Goal: Task Accomplishment & Management: Complete application form

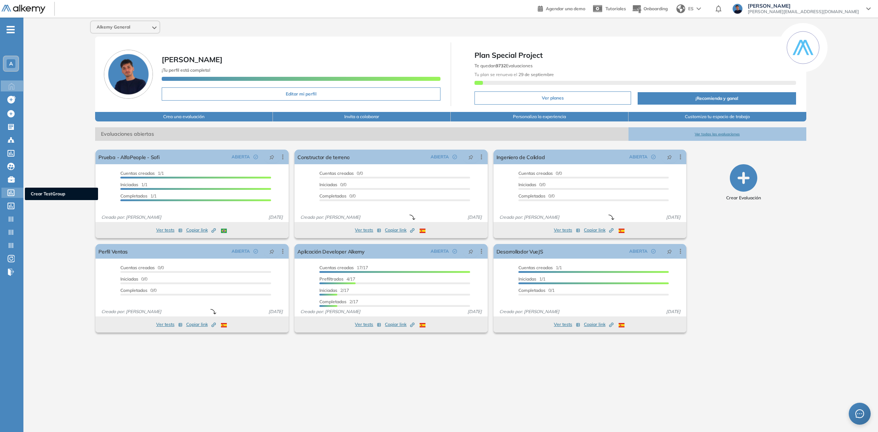
click at [14, 191] on icon at bounding box center [11, 192] width 7 height 7
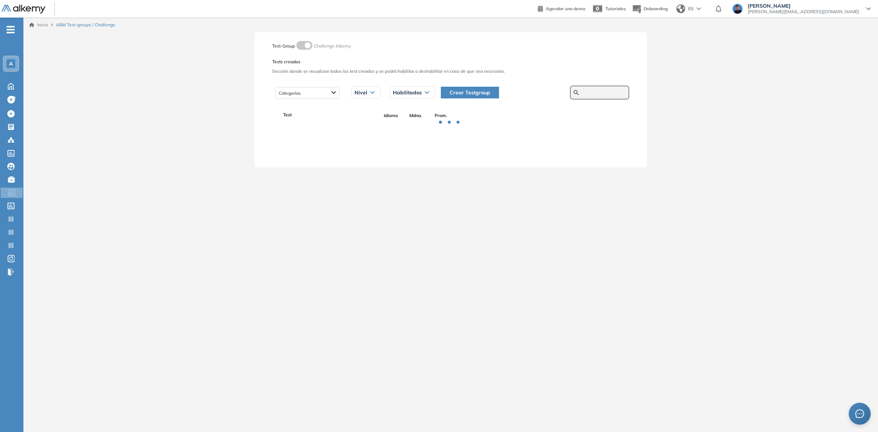
click at [582, 93] on input "text" at bounding box center [604, 92] width 44 height 7
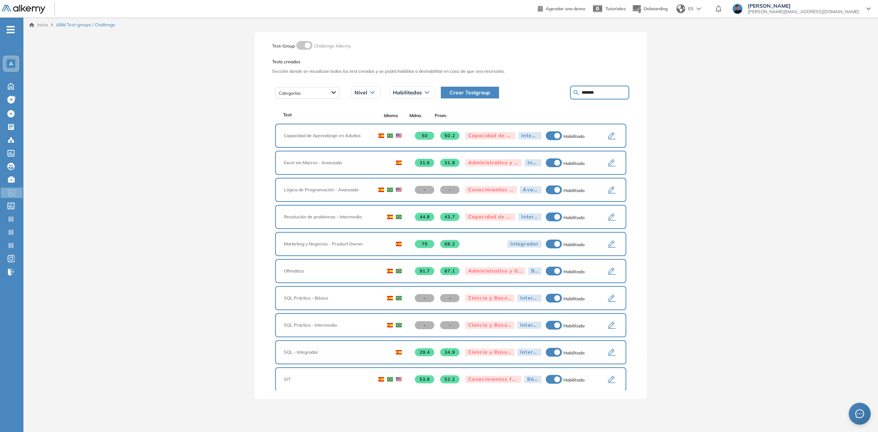
type input "*******"
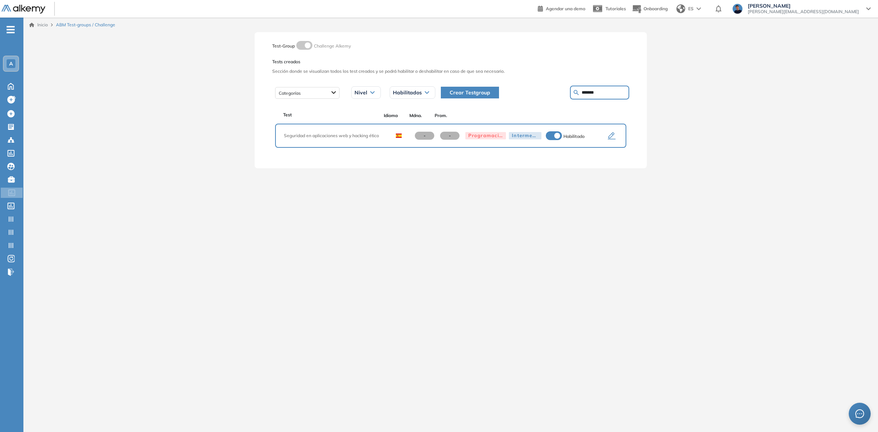
click at [611, 135] on icon "button" at bounding box center [611, 136] width 9 height 9
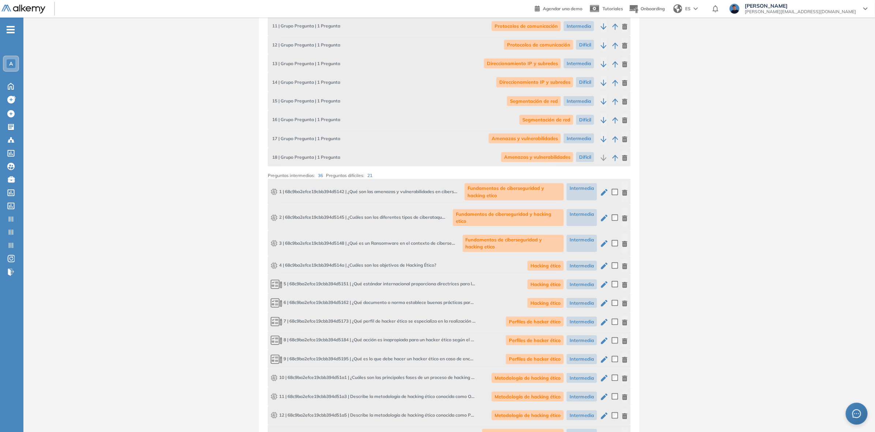
click at [601, 194] on icon "button" at bounding box center [604, 192] width 9 height 9
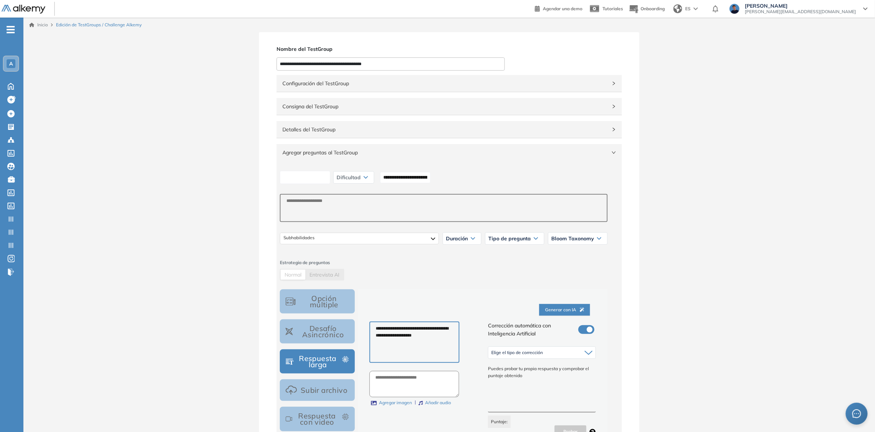
click at [324, 180] on input at bounding box center [305, 178] width 50 height 14
click at [431, 172] on input "**********" at bounding box center [405, 177] width 50 height 11
click at [414, 173] on input "**********" at bounding box center [405, 177] width 50 height 11
click at [341, 173] on div "**********" at bounding box center [444, 177] width 334 height 18
click at [330, 175] on input at bounding box center [305, 178] width 50 height 14
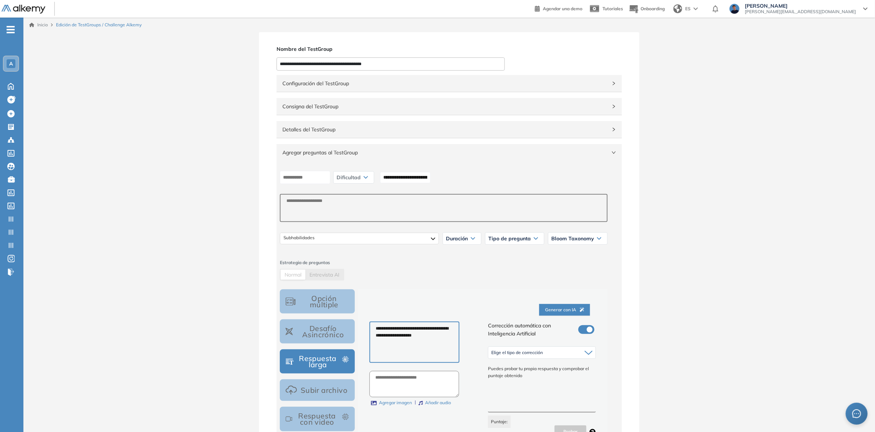
drag, startPoint x: 388, startPoint y: 159, endPoint x: 386, endPoint y: 163, distance: 4.3
click at [388, 160] on div "Agregar preguntas al TestGroup" at bounding box center [449, 152] width 345 height 17
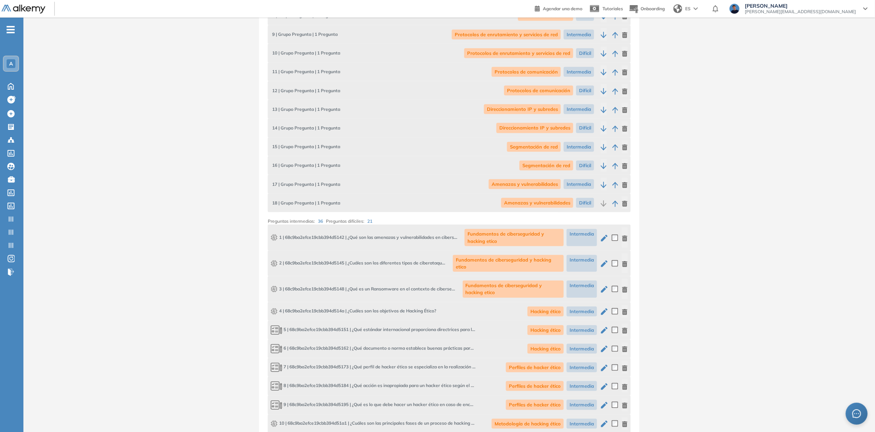
click at [602, 241] on icon "button" at bounding box center [604, 238] width 9 height 9
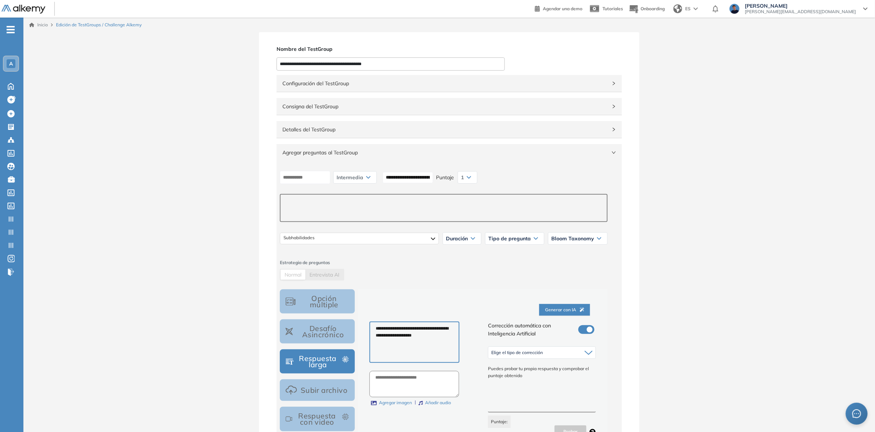
click at [357, 194] on textarea at bounding box center [444, 208] width 328 height 28
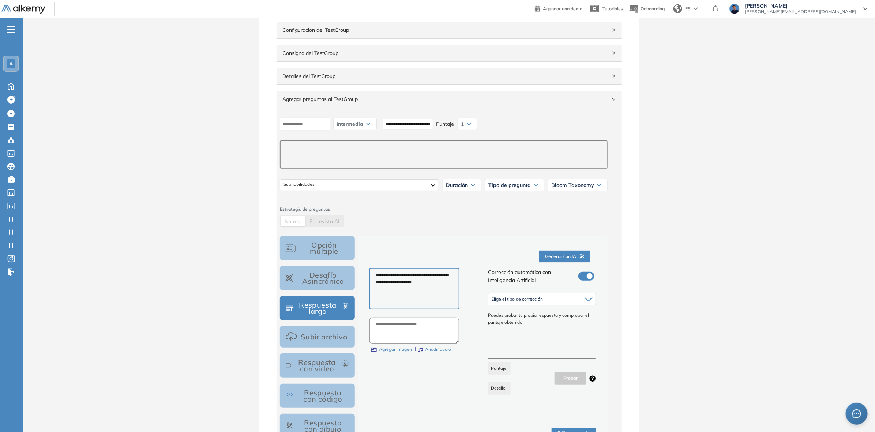
scroll to position [46, 0]
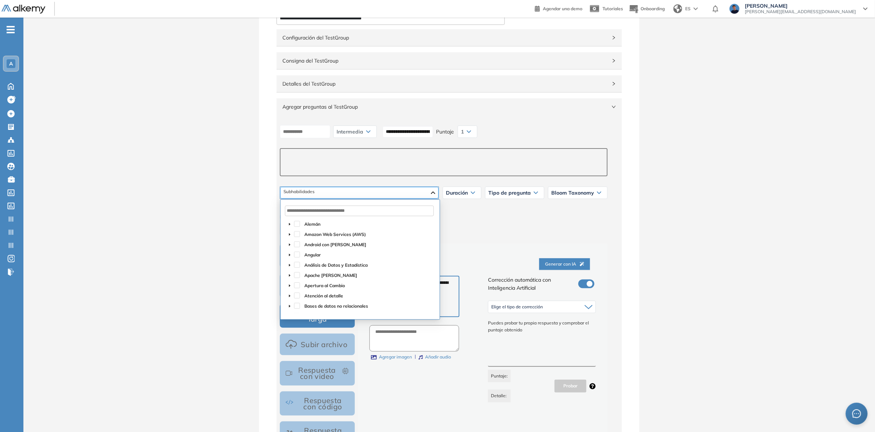
click at [319, 192] on div at bounding box center [359, 193] width 158 height 12
type textarea "*"
click at [328, 213] on input "text" at bounding box center [359, 211] width 149 height 11
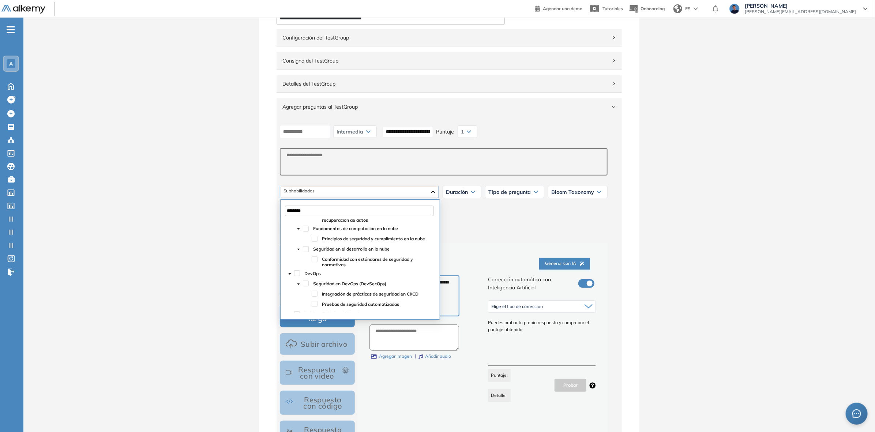
type input "*********"
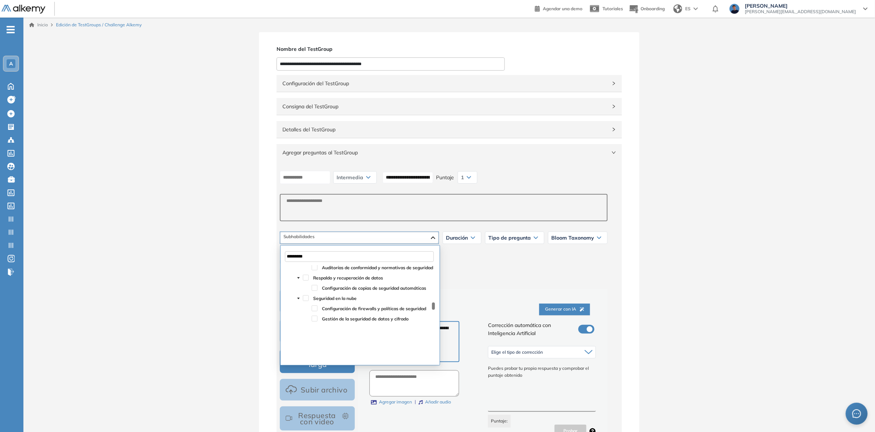
scroll to position [457, 0]
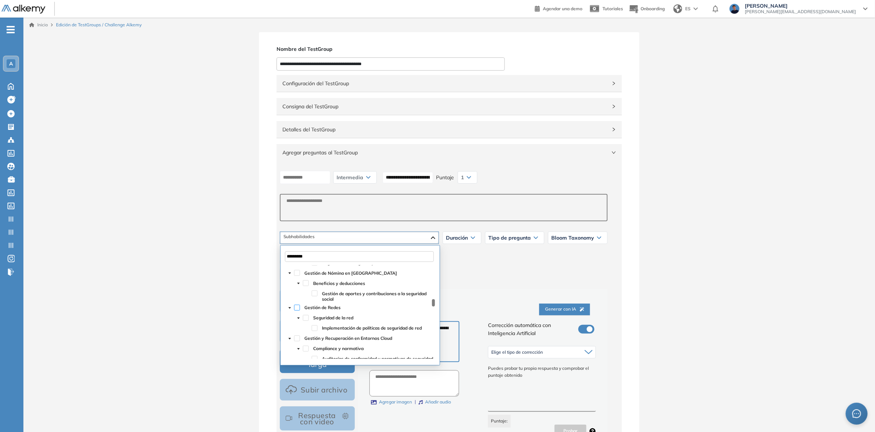
click at [297, 307] on span at bounding box center [297, 308] width 6 height 6
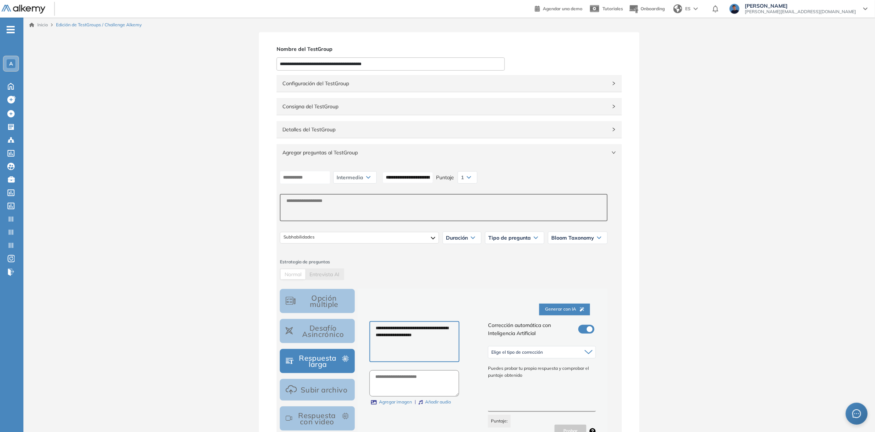
click at [337, 245] on div "Gestión de Redes Seguridad de la red Implementación de políticas de seguridad d…" at bounding box center [444, 238] width 334 height 18
click at [341, 242] on div "Gestión de Redes Seguridad de la red Implementación de políticas de seguridad d…" at bounding box center [359, 238] width 159 height 12
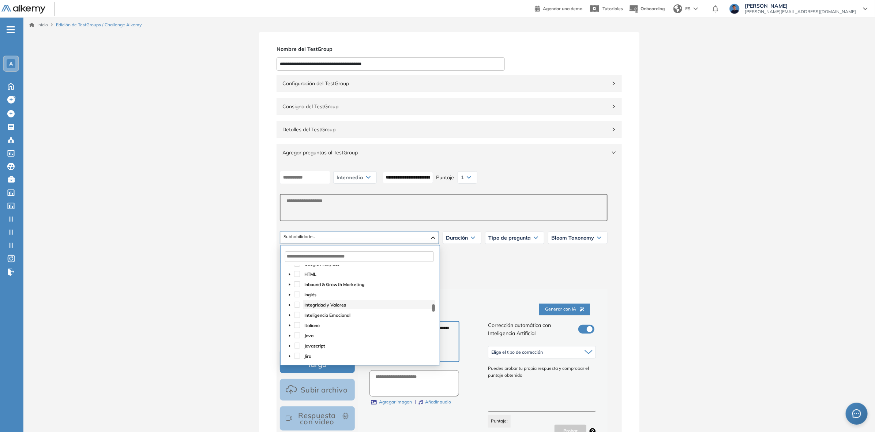
scroll to position [503, 0]
click at [288, 268] on icon "caret-down" at bounding box center [290, 269] width 4 height 4
click at [300, 282] on span at bounding box center [298, 278] width 9 height 9
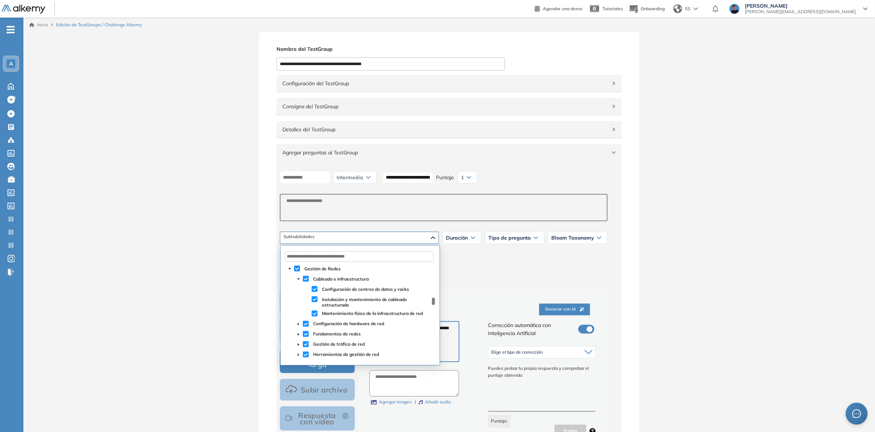
click at [300, 282] on span at bounding box center [298, 278] width 9 height 9
click at [301, 291] on span at bounding box center [298, 289] width 9 height 9
click at [300, 291] on span at bounding box center [298, 289] width 9 height 9
click at [296, 267] on span at bounding box center [297, 269] width 6 height 6
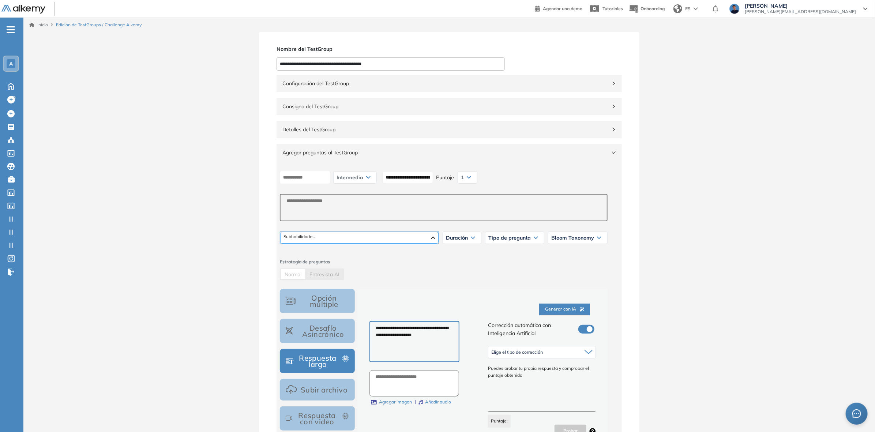
click at [306, 238] on div at bounding box center [359, 238] width 158 height 12
click at [536, 239] on icon at bounding box center [536, 237] width 4 height 3
drag, startPoint x: 535, startPoint y: 240, endPoint x: 527, endPoint y: 240, distance: 7.7
click at [534, 239] on icon at bounding box center [536, 237] width 4 height 3
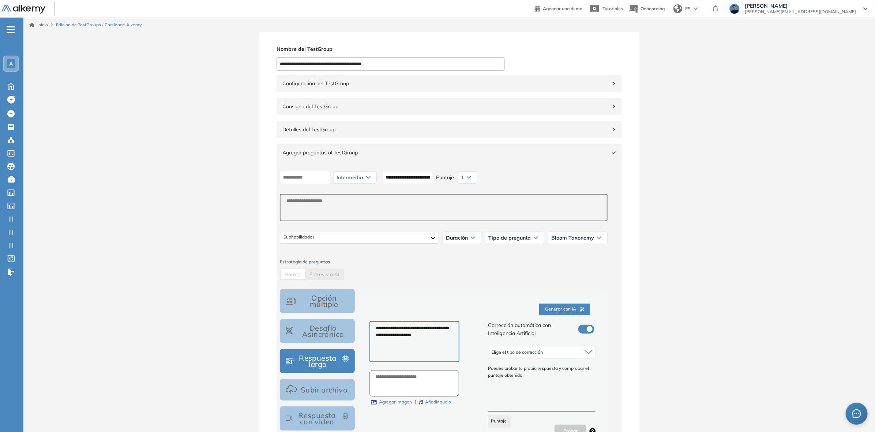
click at [478, 236] on div "Duración" at bounding box center [462, 238] width 38 height 12
click at [503, 234] on div "Tipo de pregunta" at bounding box center [514, 238] width 59 height 12
click at [580, 237] on span "Bloom Taxonomy" at bounding box center [572, 238] width 43 height 6
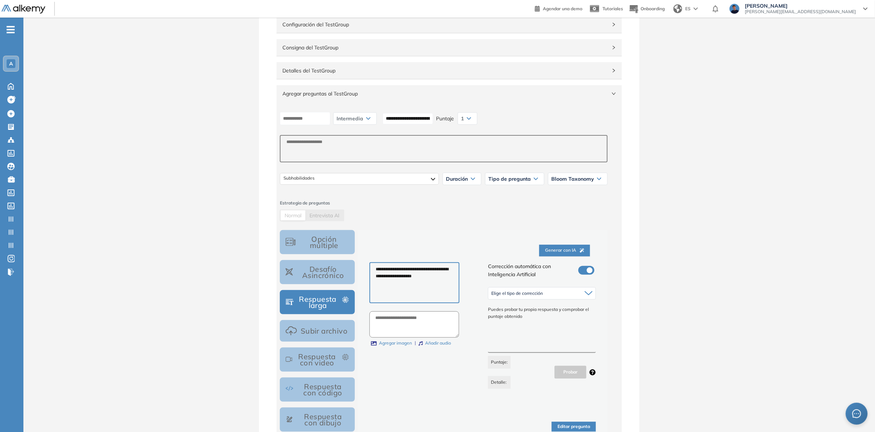
scroll to position [91, 0]
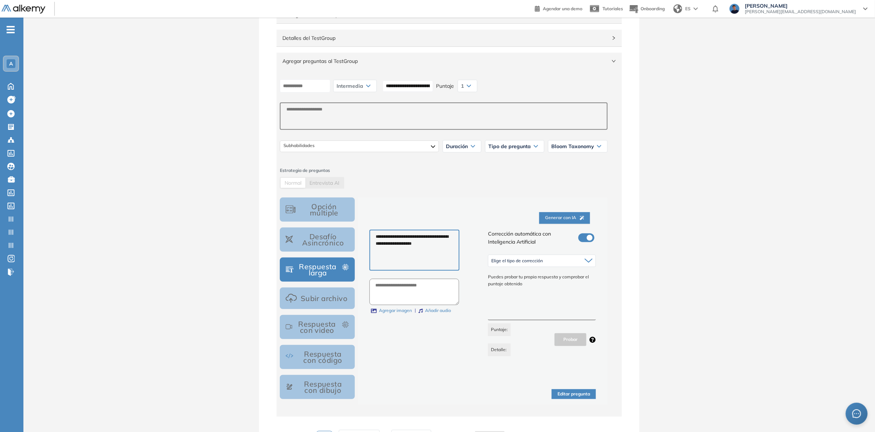
click at [529, 304] on textarea at bounding box center [542, 306] width 108 height 27
click at [541, 262] on span "Elige el tipo de corrección" at bounding box center [517, 261] width 52 height 6
click at [481, 229] on div "Generar con IA" at bounding box center [482, 217] width 226 height 23
click at [522, 263] on span "Elige el tipo de corrección" at bounding box center [517, 261] width 52 height 6
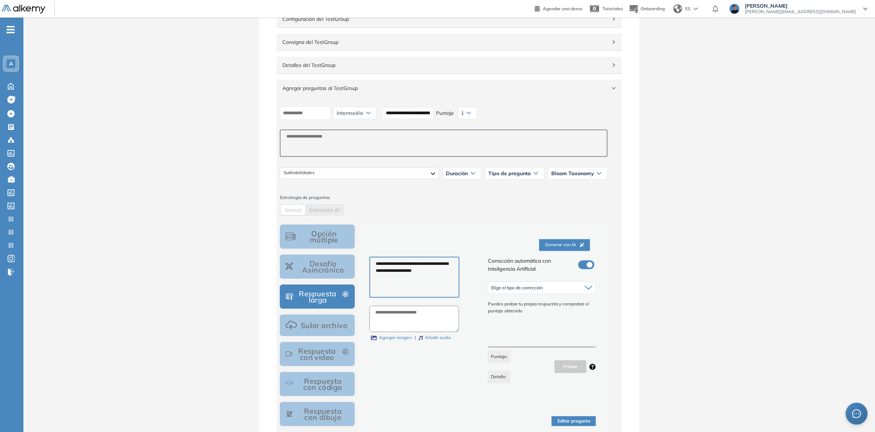
scroll to position [0, 0]
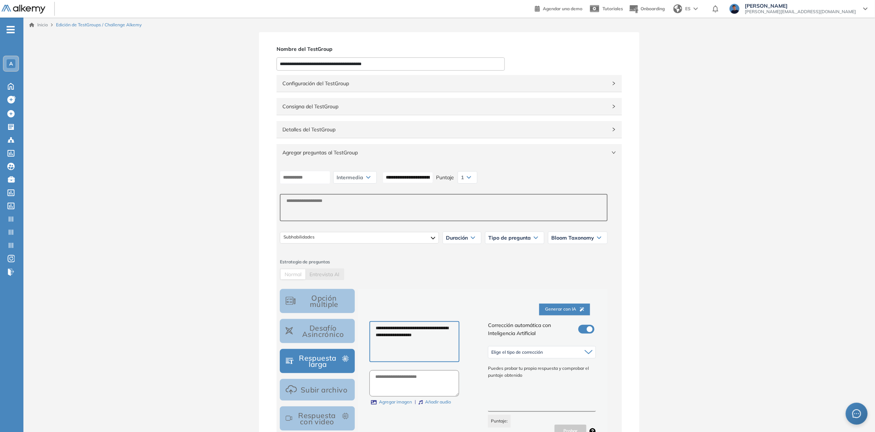
drag, startPoint x: 319, startPoint y: 60, endPoint x: 198, endPoint y: 50, distance: 121.9
click at [8, 83] on icon at bounding box center [10, 85] width 13 height 9
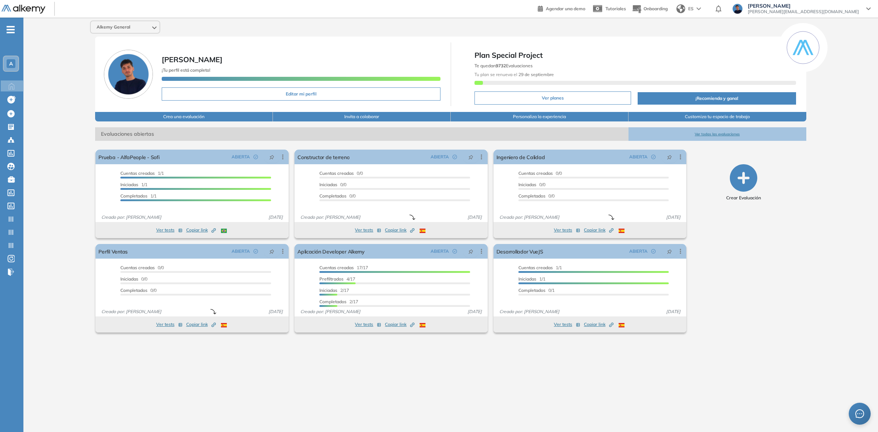
click at [14, 29] on icon "-" at bounding box center [11, 29] width 8 height 1
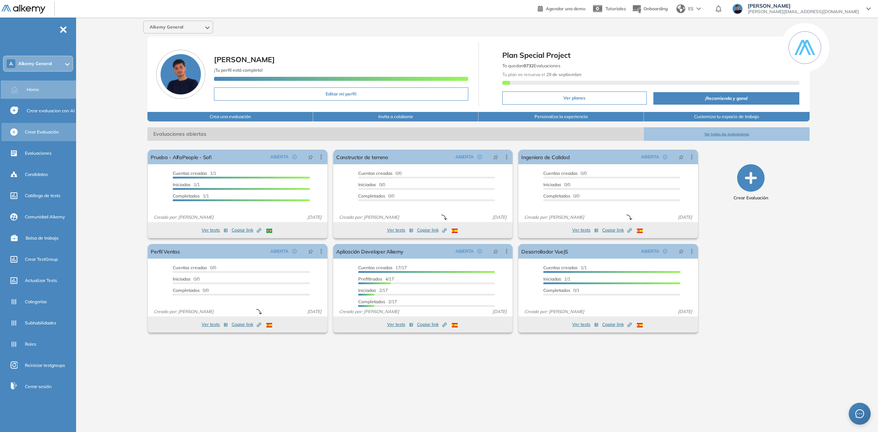
click at [53, 130] on span "Crear Evaluación" at bounding box center [42, 132] width 34 height 7
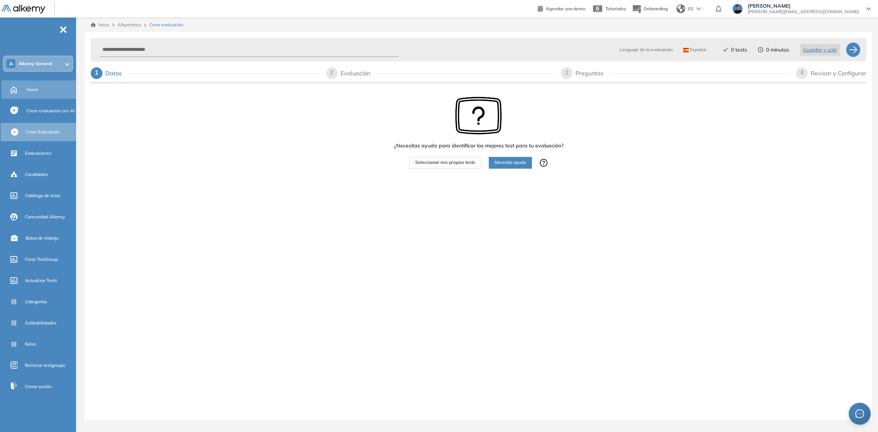
click at [35, 94] on div "Home" at bounding box center [50, 89] width 49 height 12
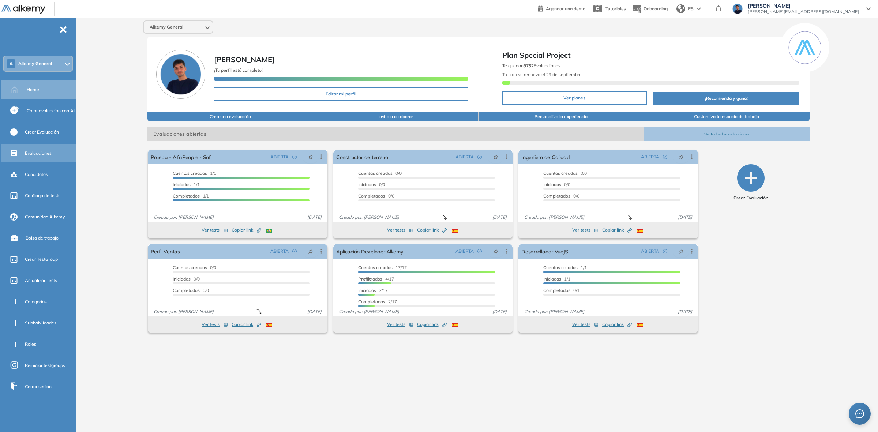
click at [53, 154] on div "Evaluaciones" at bounding box center [50, 153] width 50 height 12
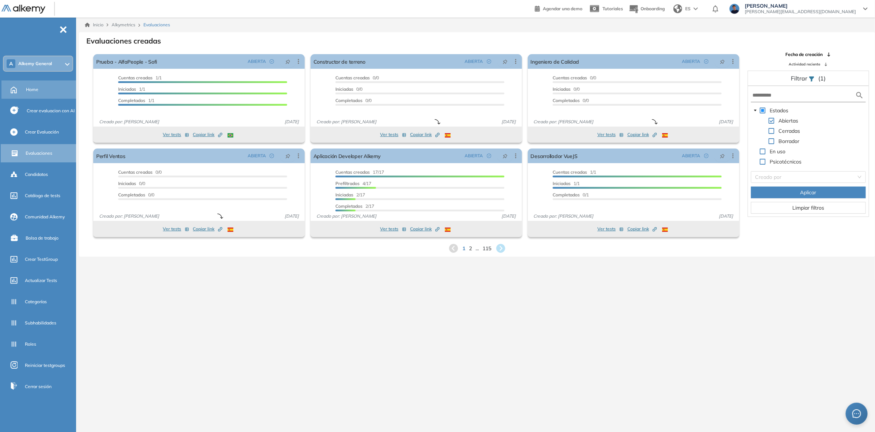
click at [41, 90] on div "Home" at bounding box center [50, 89] width 49 height 12
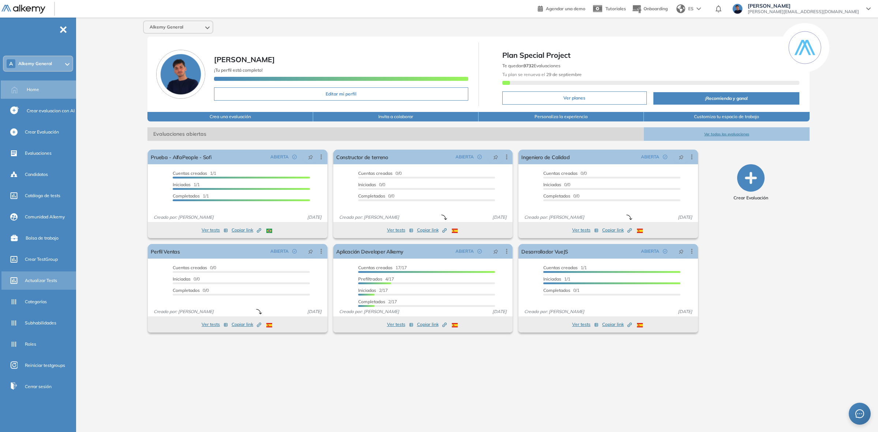
click at [49, 288] on div "Actualizar Tests" at bounding box center [39, 280] width 76 height 18
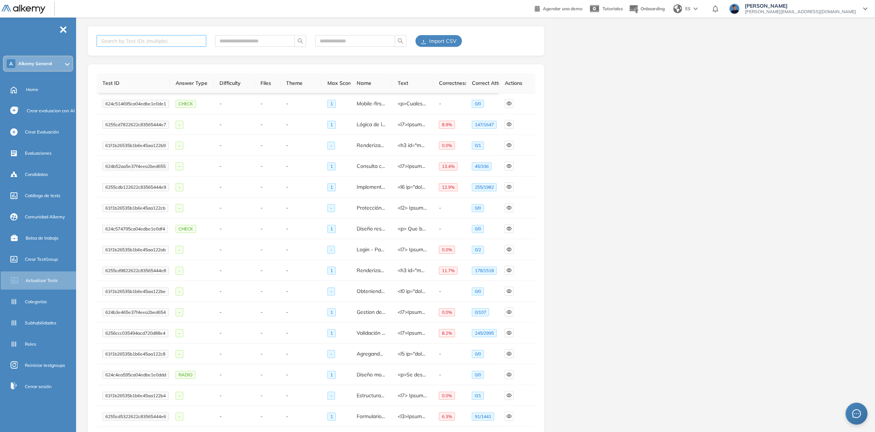
click at [165, 38] on div at bounding box center [147, 41] width 99 height 9
paste input "**********"
type input "**********"
drag, startPoint x: 337, startPoint y: 39, endPoint x: 333, endPoint y: 40, distance: 3.9
click at [337, 39] on input "text" at bounding box center [352, 41] width 65 height 8
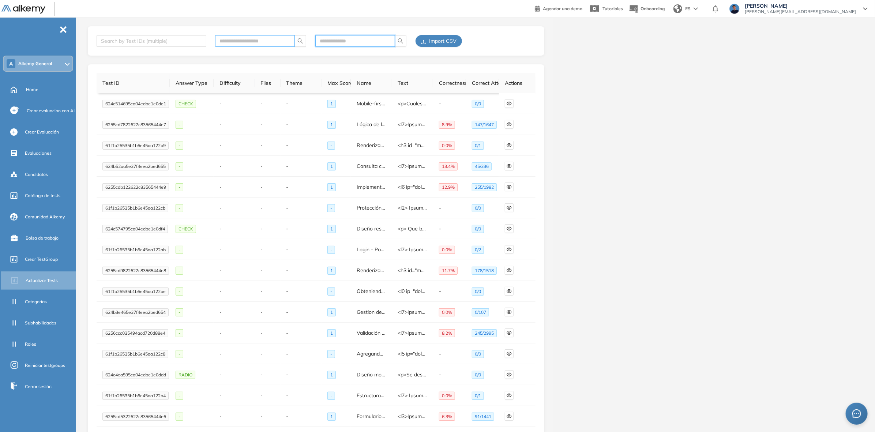
click at [286, 40] on span at bounding box center [288, 41] width 4 height 8
click at [134, 102] on span "624c514695ca04edbe1e0de1" at bounding box center [135, 104] width 67 height 8
drag, startPoint x: 134, startPoint y: 102, endPoint x: 293, endPoint y: 63, distance: 163.9
click at [135, 102] on span "624c514695ca04edbe1e0de1" at bounding box center [135, 104] width 67 height 8
click at [45, 262] on div "Crear TestGroup" at bounding box center [50, 259] width 50 height 12
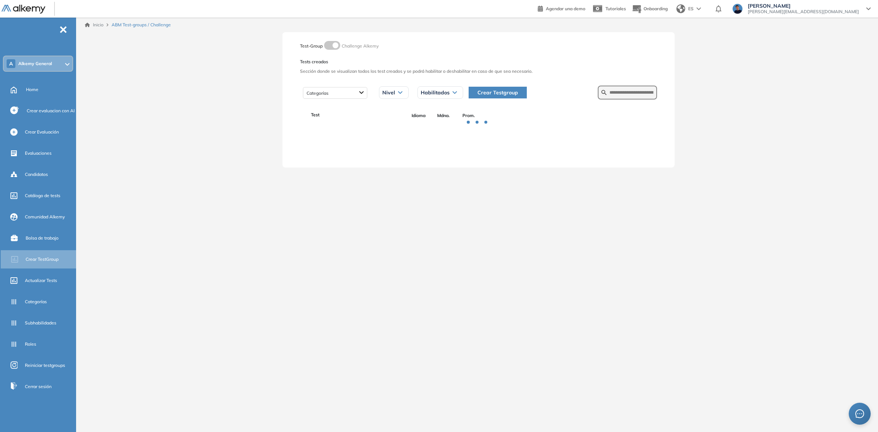
click at [491, 94] on span "Crear Testgroup" at bounding box center [497, 93] width 41 height 8
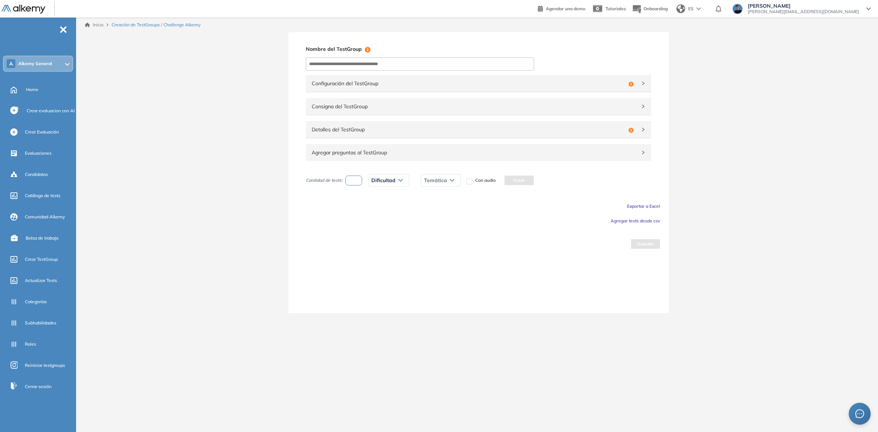
click at [530, 158] on div "Agregar preguntas al TestGroup" at bounding box center [478, 152] width 345 height 17
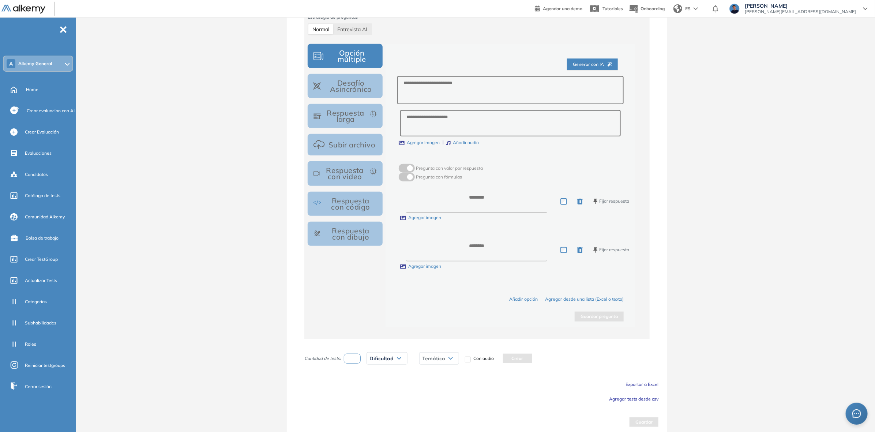
scroll to position [247, 0]
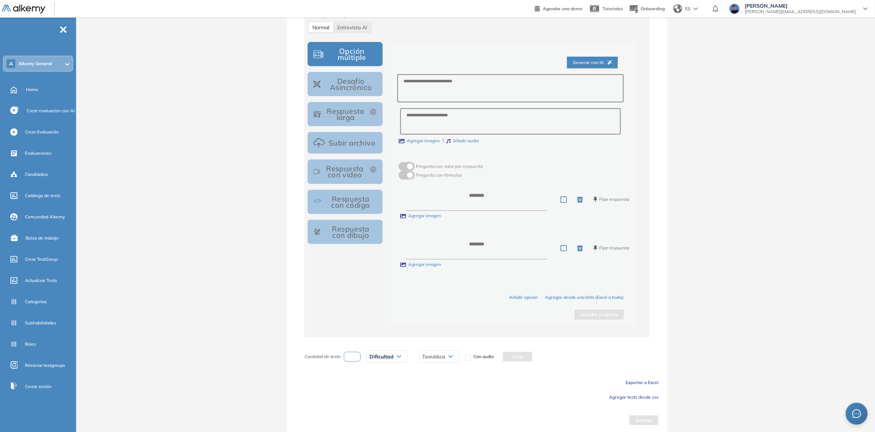
click at [635, 397] on span "Agregar tests desde csv" at bounding box center [633, 396] width 49 height 5
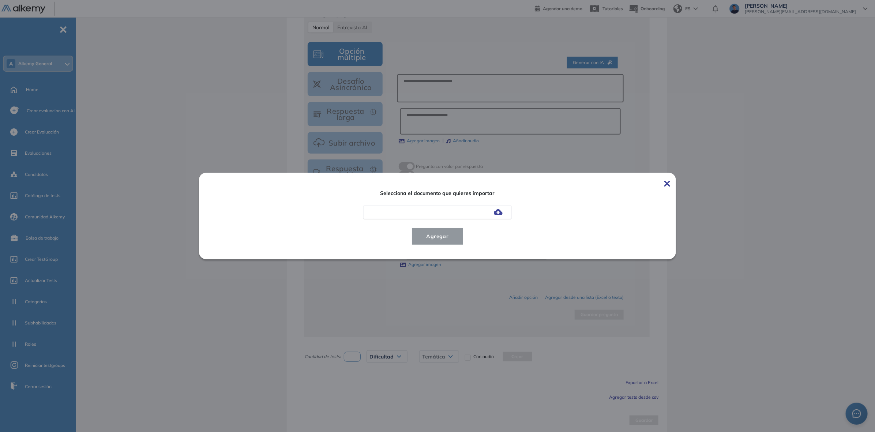
click at [498, 210] on img at bounding box center [498, 212] width 9 height 6
click at [0, 0] on input "file" at bounding box center [0, 0] width 0 height 0
click at [449, 237] on span "Agregar" at bounding box center [438, 236] width 34 height 9
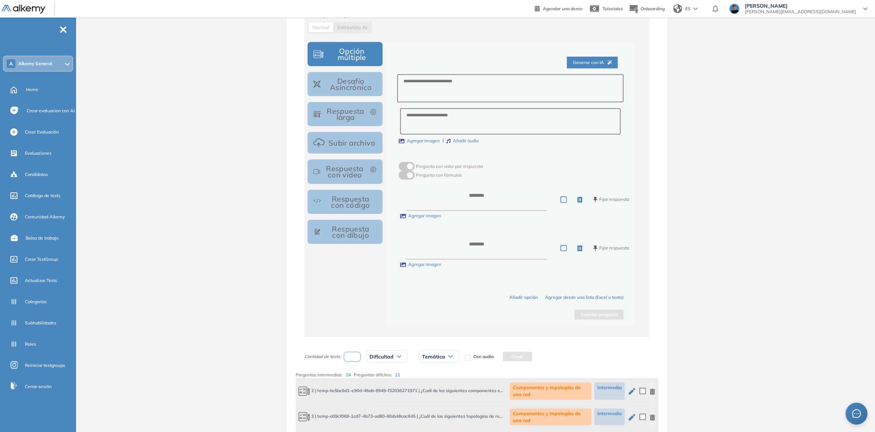
drag, startPoint x: 631, startPoint y: 395, endPoint x: 630, endPoint y: 388, distance: 6.8
click at [631, 394] on button "button" at bounding box center [632, 391] width 9 height 20
type input "**********"
type textarea "**********"
type textarea "***"
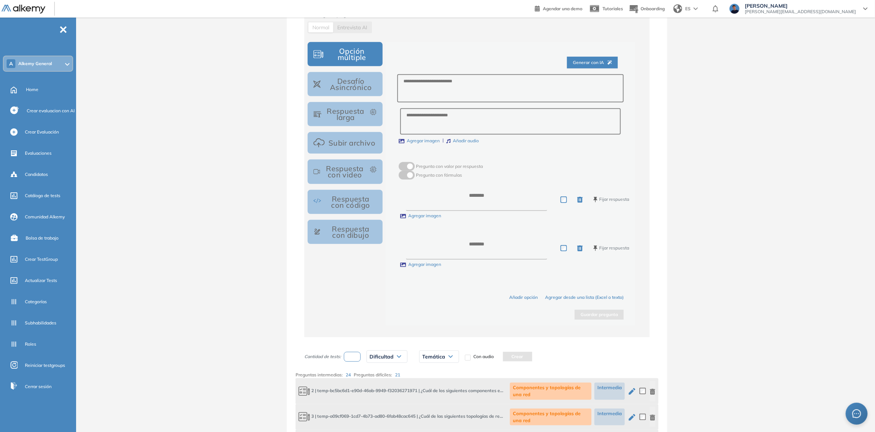
type textarea "******"
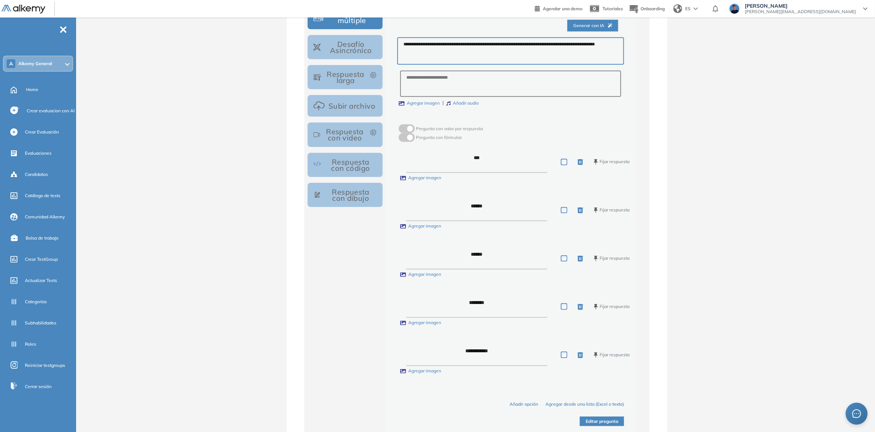
scroll to position [503, 0]
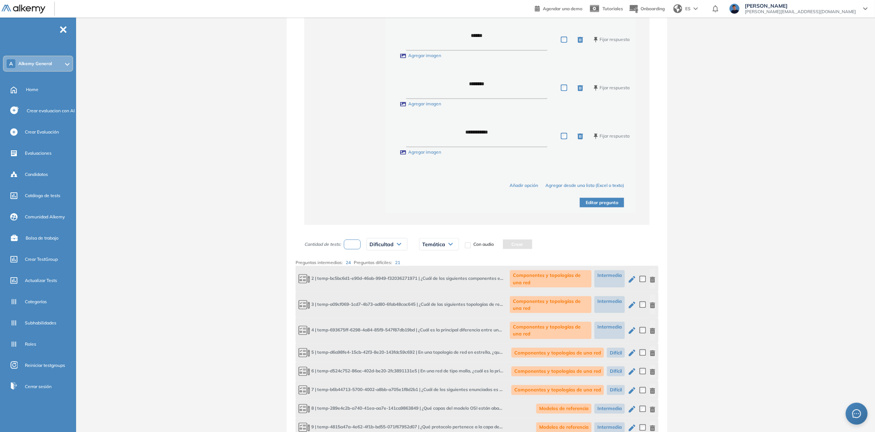
click at [633, 350] on icon "button" at bounding box center [632, 353] width 9 height 9
type textarea "**********"
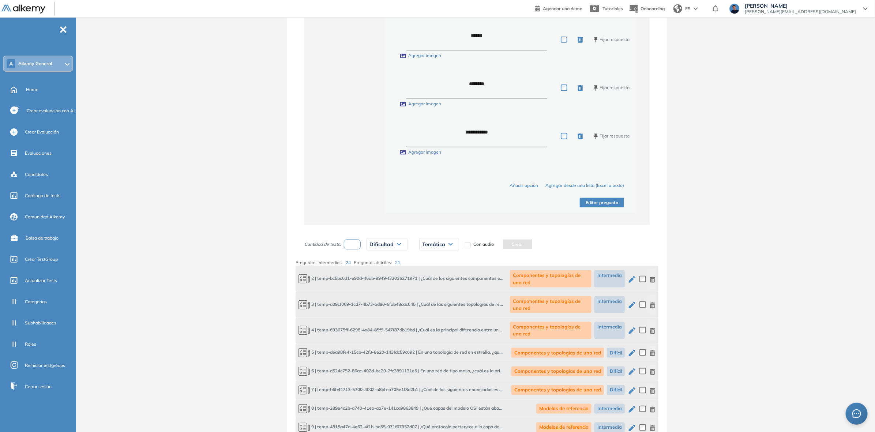
type textarea "**********"
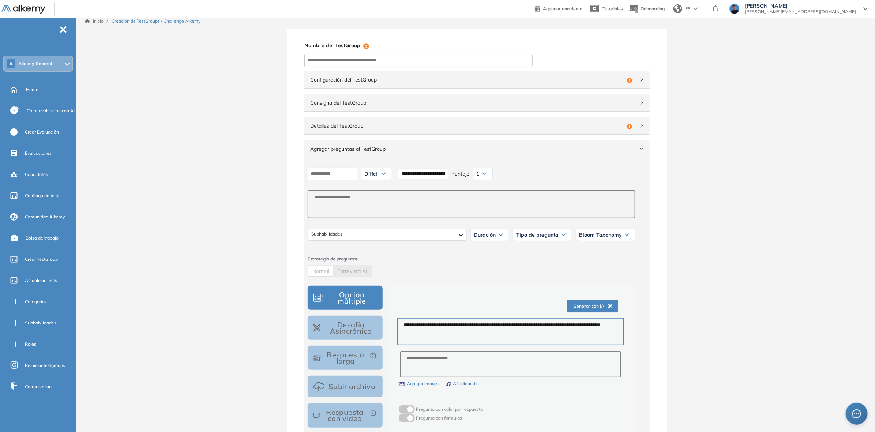
scroll to position [0, 0]
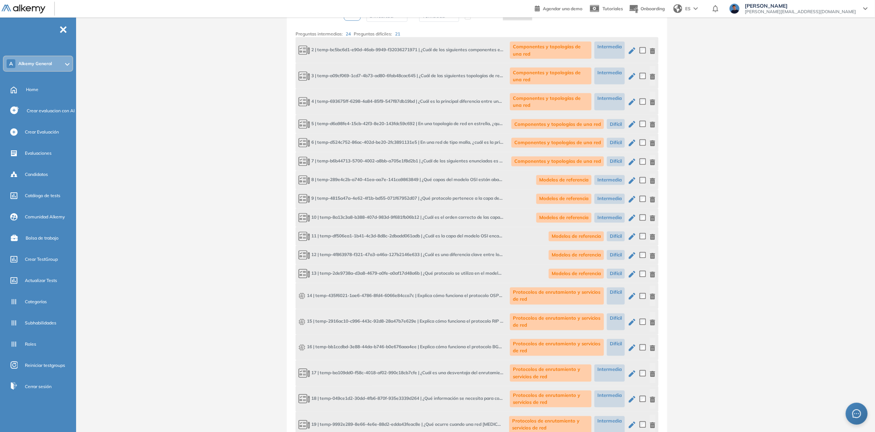
click at [628, 296] on icon "button" at bounding box center [632, 296] width 9 height 9
type input "**********"
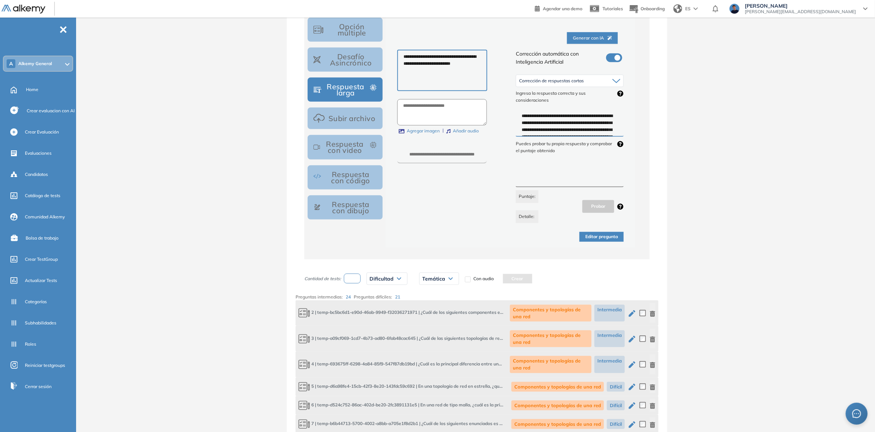
scroll to position [274, 0]
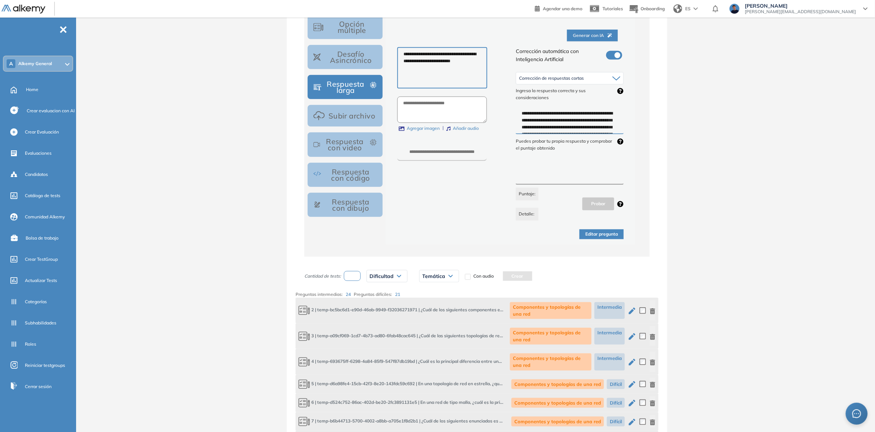
click at [655, 309] on icon "button" at bounding box center [652, 311] width 5 height 6
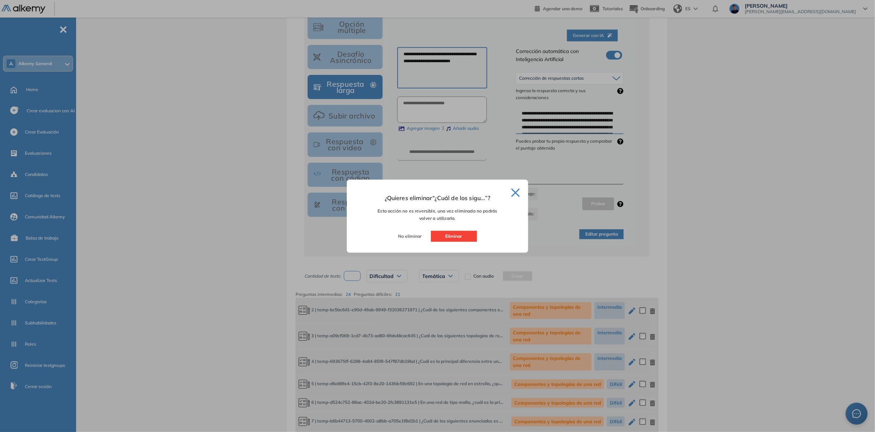
click at [444, 236] on button "Eliminar" at bounding box center [454, 236] width 46 height 11
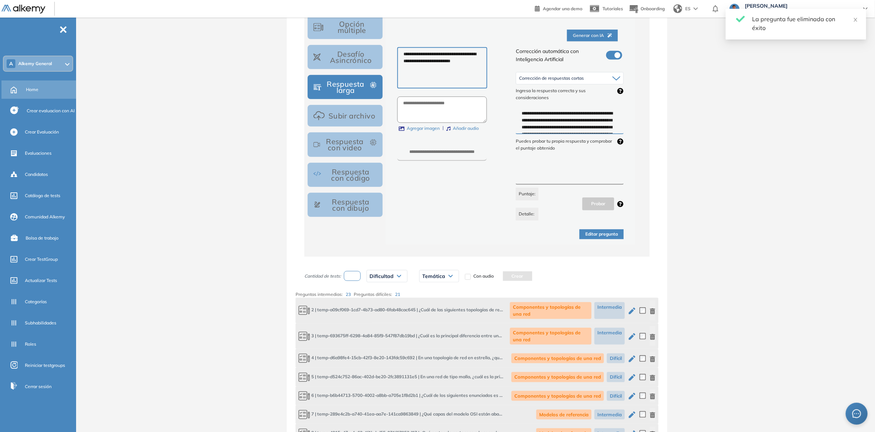
click at [41, 89] on div "Home" at bounding box center [50, 89] width 49 height 12
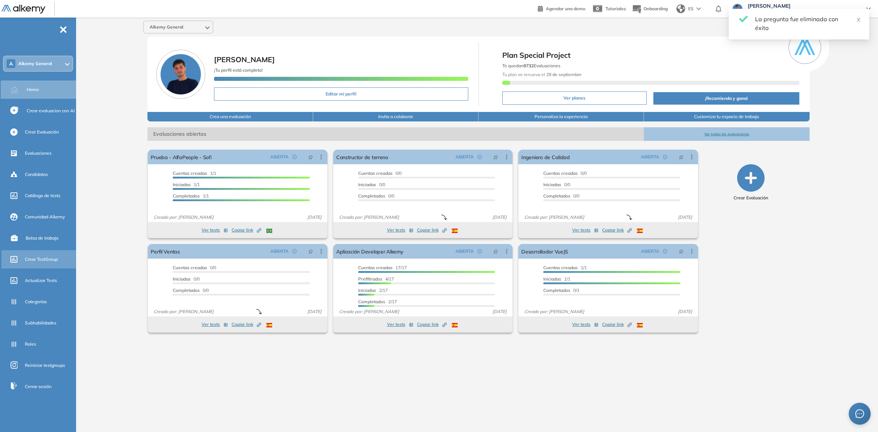
click at [44, 254] on div "Crear TestGroup" at bounding box center [50, 259] width 50 height 12
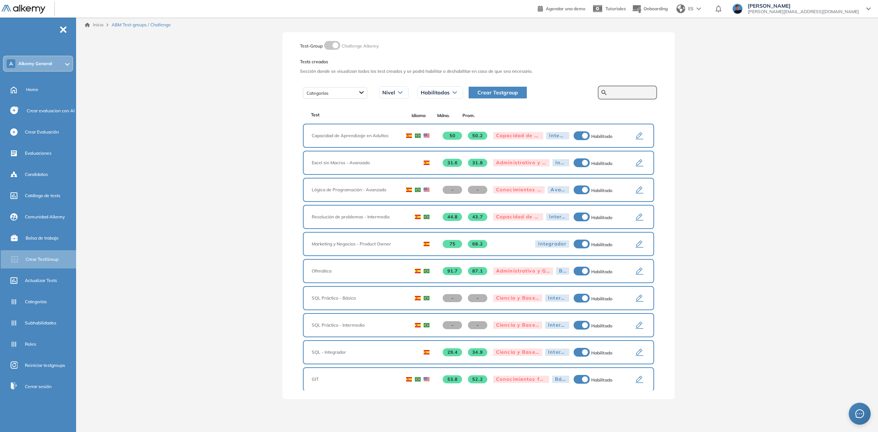
click at [609, 91] on input "text" at bounding box center [631, 92] width 44 height 7
type input "*******"
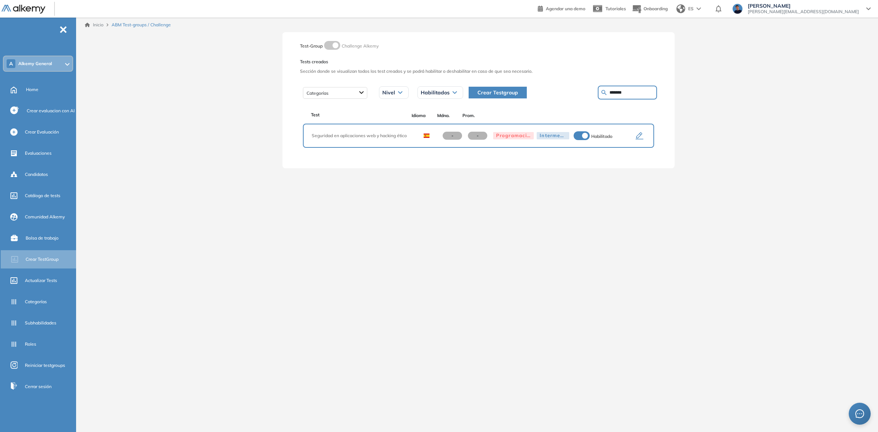
click at [639, 134] on icon "button" at bounding box center [639, 136] width 9 height 9
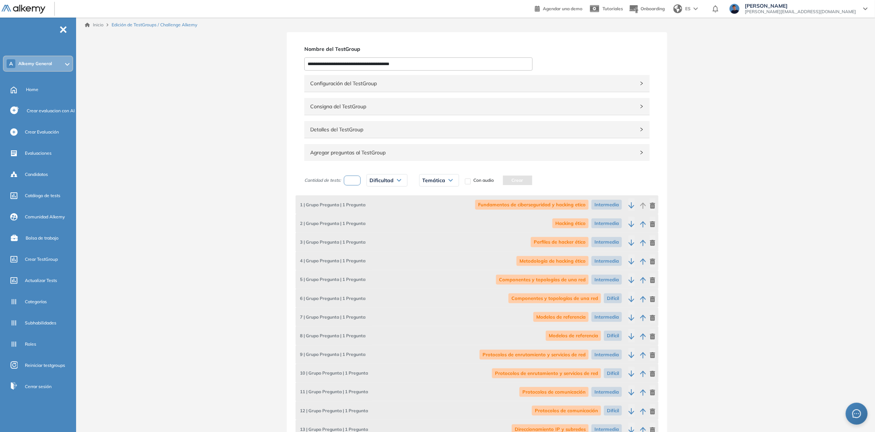
click at [579, 127] on span "Detalles del TestGroup" at bounding box center [472, 129] width 325 height 8
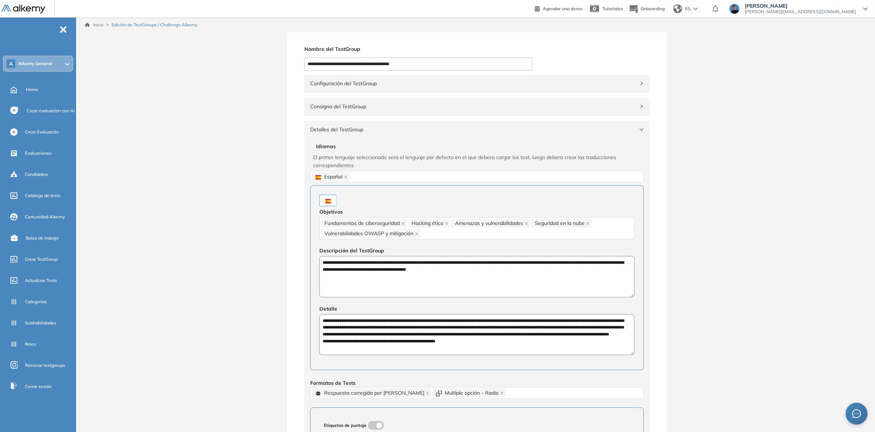
click at [498, 263] on textarea "**********" at bounding box center [476, 276] width 315 height 41
drag, startPoint x: 491, startPoint y: 269, endPoint x: 243, endPoint y: 238, distance: 250.7
drag, startPoint x: 467, startPoint y: 349, endPoint x: 328, endPoint y: 331, distance: 140.2
click at [339, 334] on textarea "**********" at bounding box center [476, 334] width 315 height 41
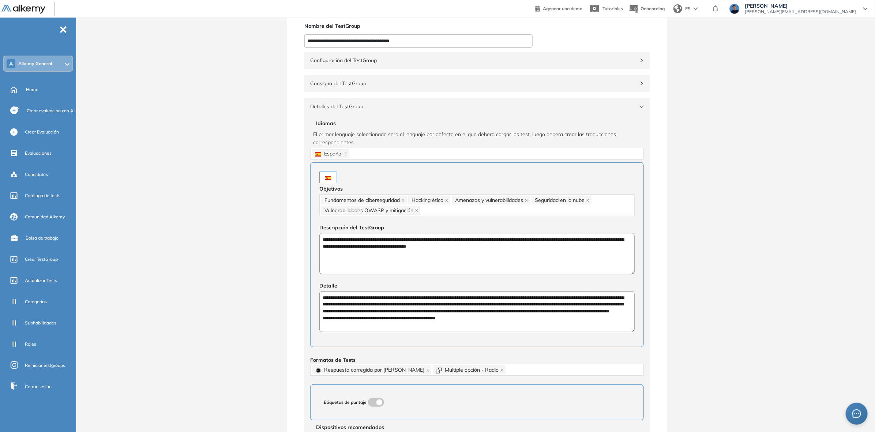
scroll to position [137, 0]
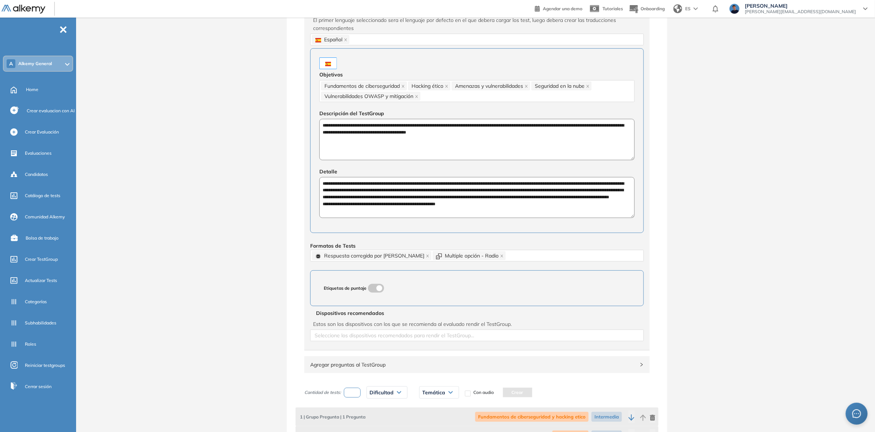
click at [461, 207] on textarea "**********" at bounding box center [476, 197] width 315 height 41
drag, startPoint x: 475, startPoint y: 209, endPoint x: 273, endPoint y: 216, distance: 202.0
drag, startPoint x: 414, startPoint y: 206, endPoint x: 281, endPoint y: 165, distance: 139.9
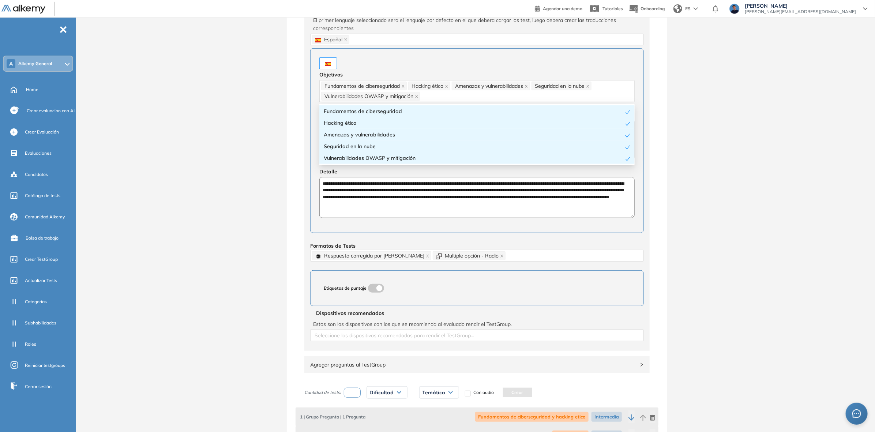
drag, startPoint x: 326, startPoint y: 88, endPoint x: 361, endPoint y: 103, distance: 38.2
click at [365, 91] on div "Fundamentos de ciberseguridad Hacking ético Amenazas y vulnerabilidades Segurid…" at bounding box center [477, 91] width 312 height 20
drag, startPoint x: 408, startPoint y: 111, endPoint x: 353, endPoint y: 110, distance: 54.9
click at [353, 110] on div "Fundamentos de ciberseguridad" at bounding box center [474, 111] width 301 height 8
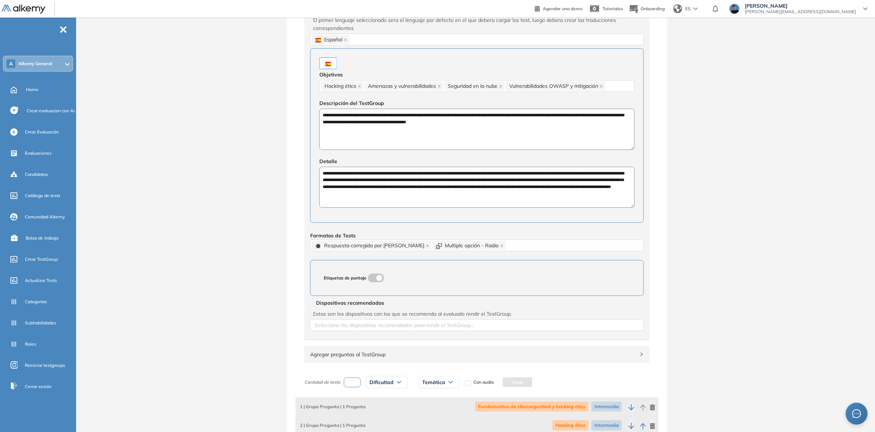
type textarea "**********"
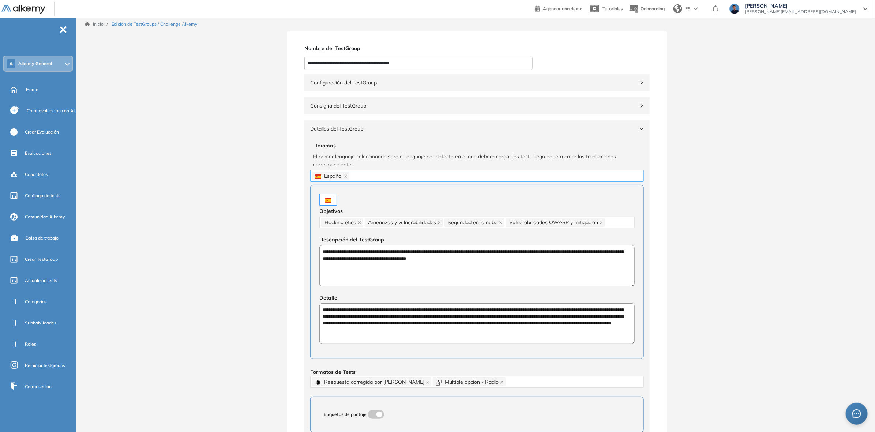
scroll to position [0, 0]
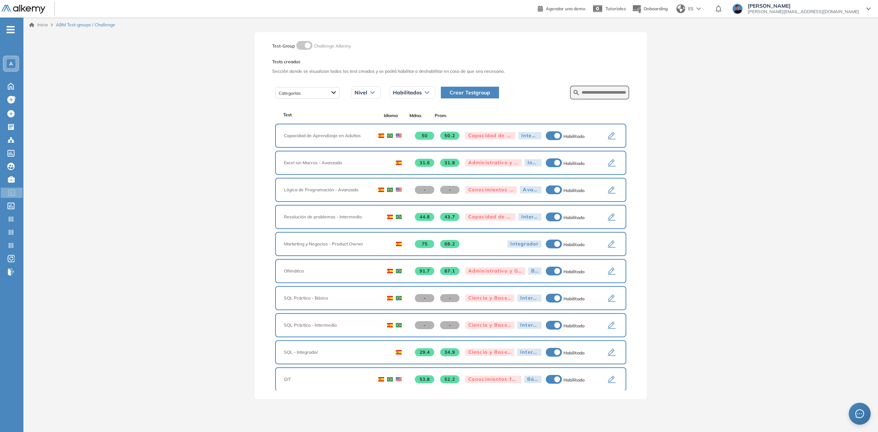
click at [465, 96] on span "Crear Testgroup" at bounding box center [470, 93] width 41 height 8
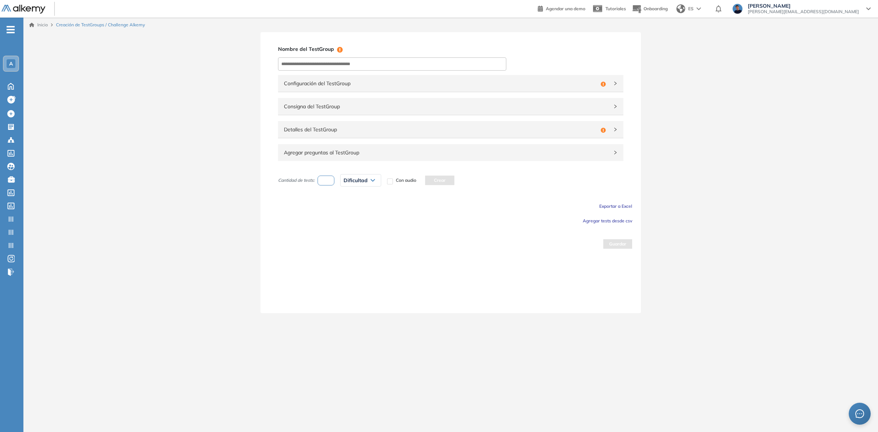
click at [463, 113] on div "Consigna del TestGroup" at bounding box center [450, 106] width 345 height 17
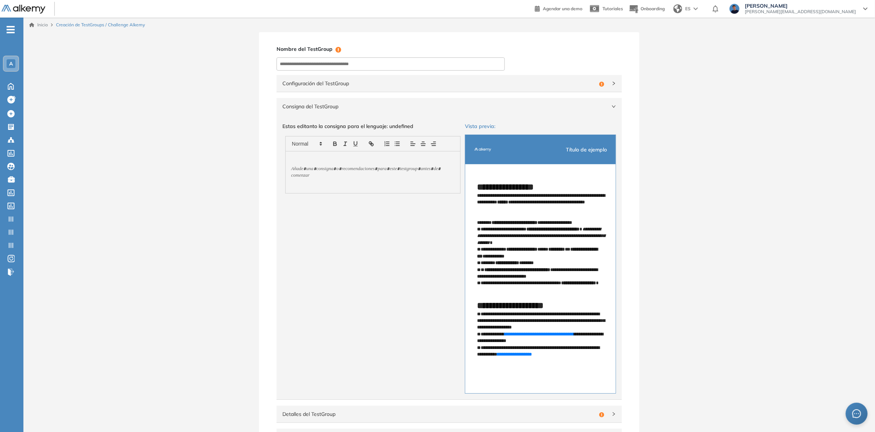
click at [440, 110] on span "Consigna del TestGroup" at bounding box center [444, 106] width 325 height 8
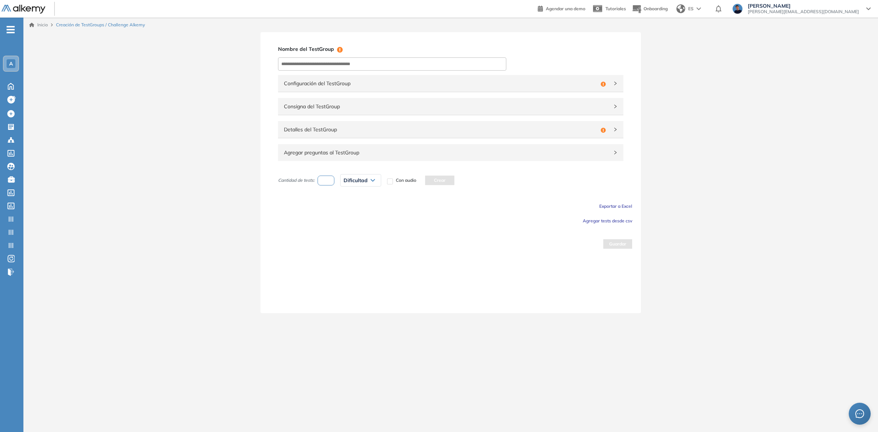
click at [420, 129] on span "Detalles del TestGroup" at bounding box center [441, 129] width 314 height 8
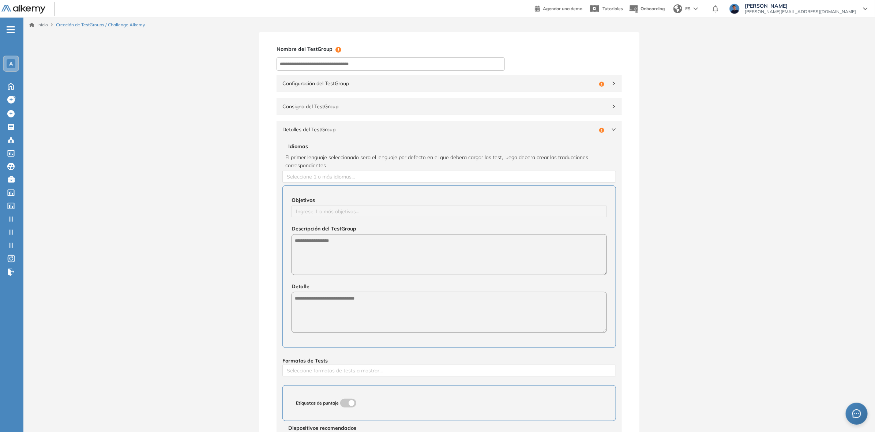
drag, startPoint x: 405, startPoint y: 178, endPoint x: 401, endPoint y: 183, distance: 7.0
click at [405, 178] on div at bounding box center [449, 176] width 330 height 9
drag, startPoint x: 371, startPoint y: 194, endPoint x: 365, endPoint y: 211, distance: 17.5
click at [370, 194] on div "Español" at bounding box center [449, 191] width 325 height 8
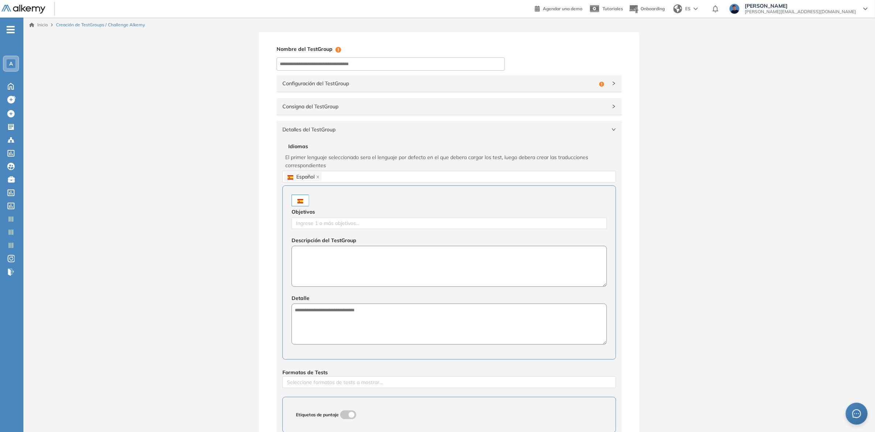
click at [356, 258] on textarea at bounding box center [449, 266] width 315 height 41
paste textarea "**********"
type textarea "**********"
click at [369, 320] on textarea at bounding box center [449, 324] width 315 height 41
paste textarea "**********"
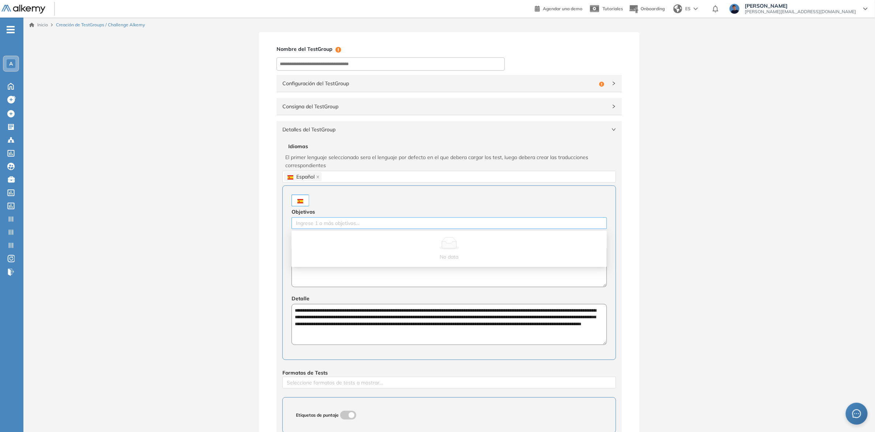
click at [377, 222] on div at bounding box center [449, 223] width 312 height 9
type textarea "**********"
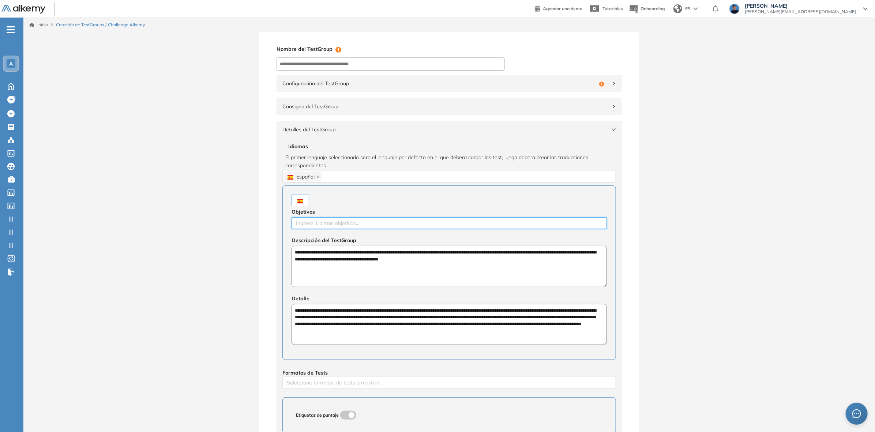
paste input "**********"
type input "**********"
click at [369, 238] on div "Fundamentos de ciberseguridad" at bounding box center [449, 238] width 307 height 8
paste input "**********"
type input "**********"
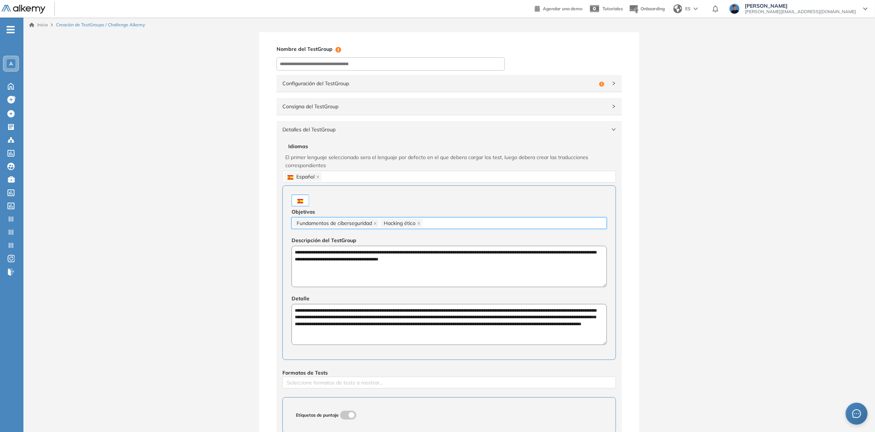
paste input "**********"
type input "**********"
paste input "**********"
type input "**********"
paste input "**********"
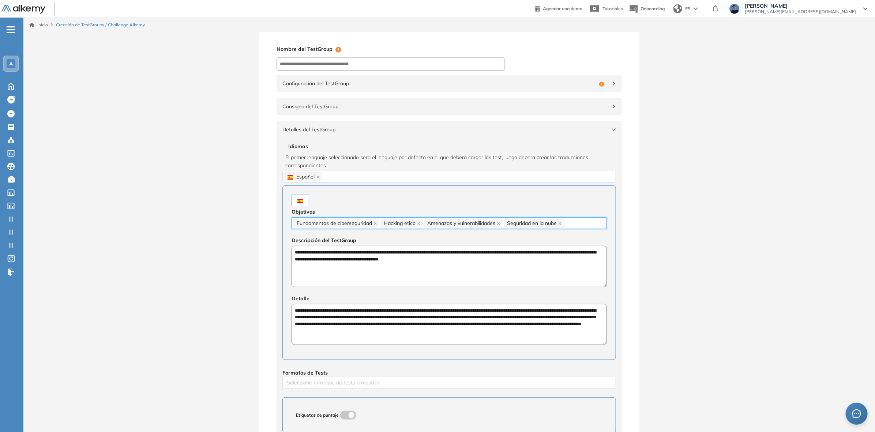
type input "**********"
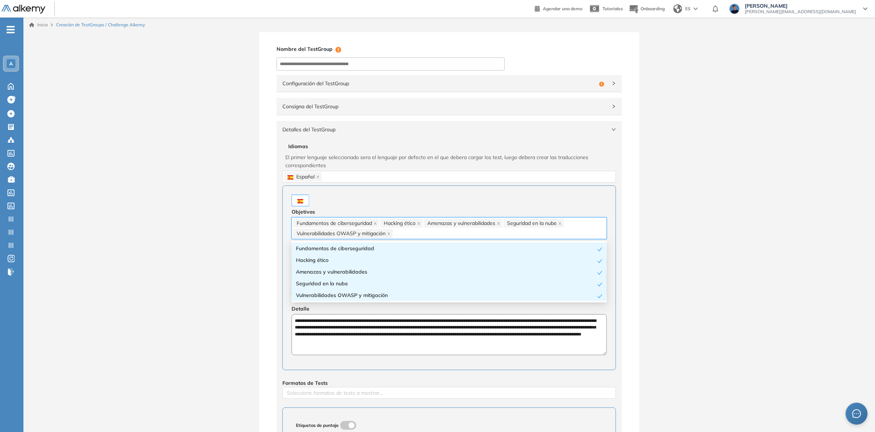
click at [740, 224] on div "**********" at bounding box center [449, 319] width 852 height 575
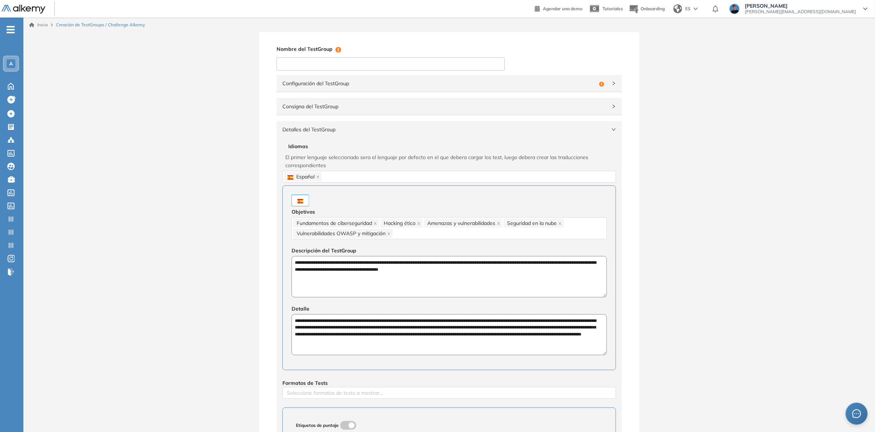
click at [373, 63] on input at bounding box center [391, 63] width 228 height 13
paste input "**********"
type input "**********"
click at [191, 96] on div "**********" at bounding box center [449, 319] width 852 height 575
click at [337, 85] on span "Configuración del TestGroup" at bounding box center [439, 83] width 314 height 8
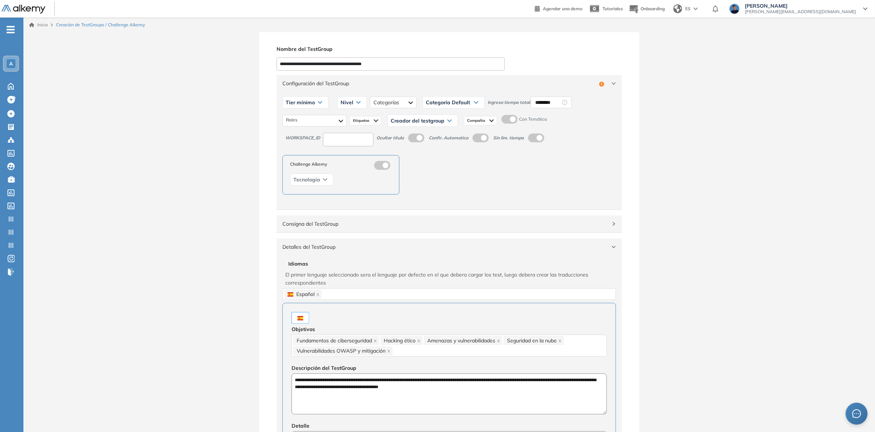
click at [301, 99] on div "Tier mínimo" at bounding box center [305, 103] width 45 height 12
click at [298, 116] on li "Tier N° 1" at bounding box center [294, 117] width 16 height 7
click at [335, 100] on span "Nivel" at bounding box center [339, 102] width 13 height 6
click at [336, 133] on li "Intermedio" at bounding box center [343, 131] width 20 height 7
click at [385, 103] on div at bounding box center [398, 103] width 47 height 12
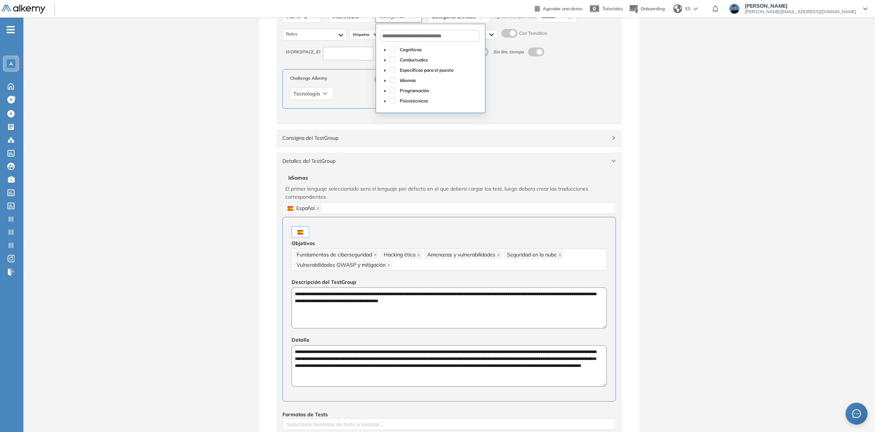
scroll to position [91, 0]
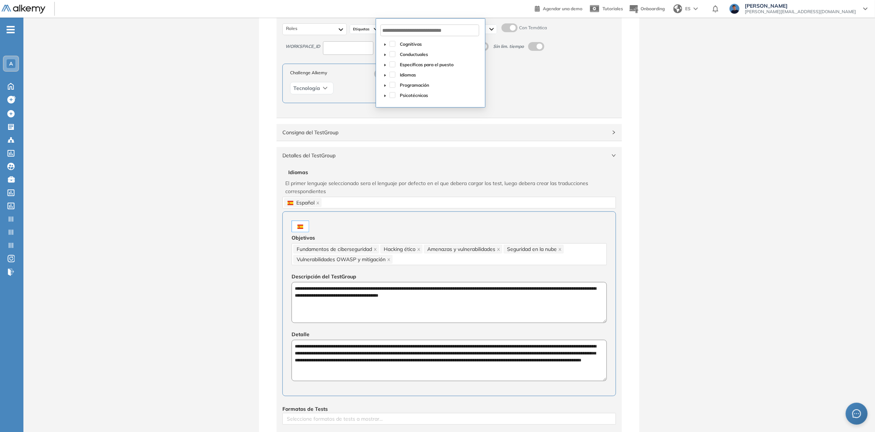
click at [385, 74] on icon "caret-down" at bounding box center [385, 76] width 4 height 4
click at [388, 84] on span at bounding box center [385, 84] width 9 height 9
click at [403, 112] on span at bounding box center [401, 111] width 6 height 6
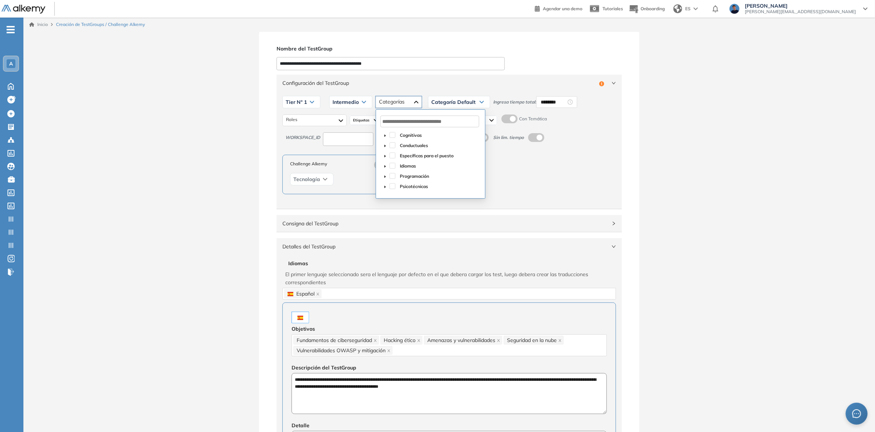
scroll to position [0, 0]
click at [393, 176] on span at bounding box center [393, 176] width 6 height 6
click at [386, 177] on icon "caret-down" at bounding box center [385, 177] width 4 height 4
click at [402, 209] on span at bounding box center [401, 209] width 6 height 6
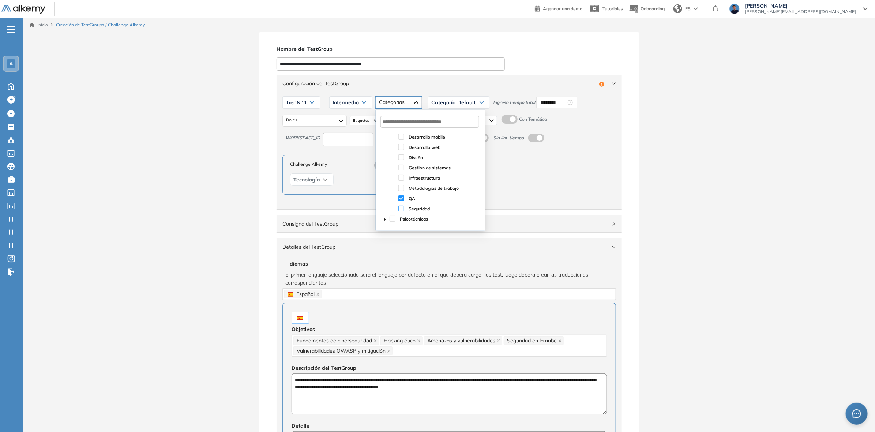
scroll to position [0, 0]
click at [386, 177] on icon "caret-down" at bounding box center [384, 177] width 1 height 3
click at [400, 178] on span at bounding box center [401, 178] width 6 height 6
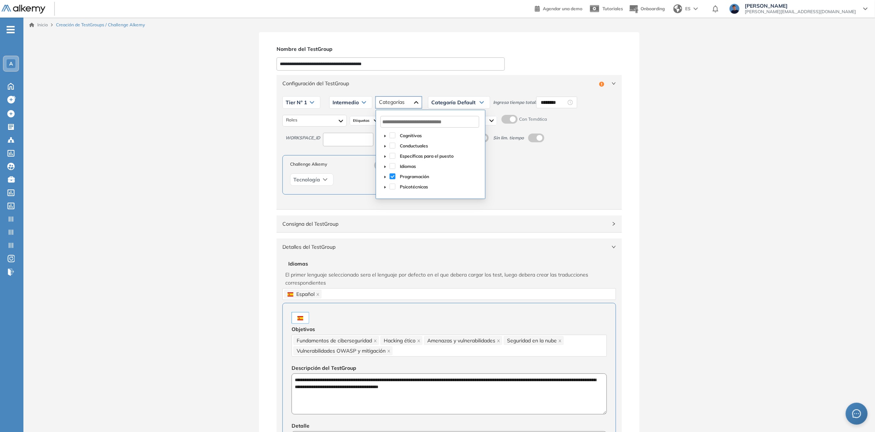
click at [386, 176] on icon "caret-down" at bounding box center [385, 177] width 4 height 4
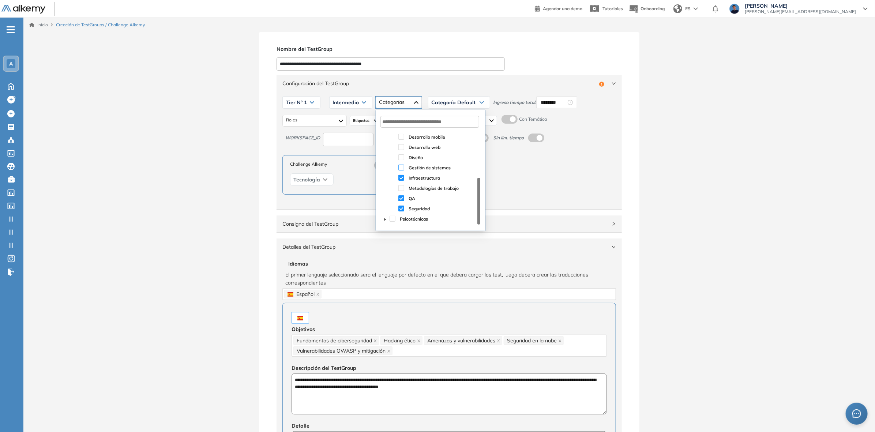
click at [399, 167] on span at bounding box center [401, 168] width 6 height 6
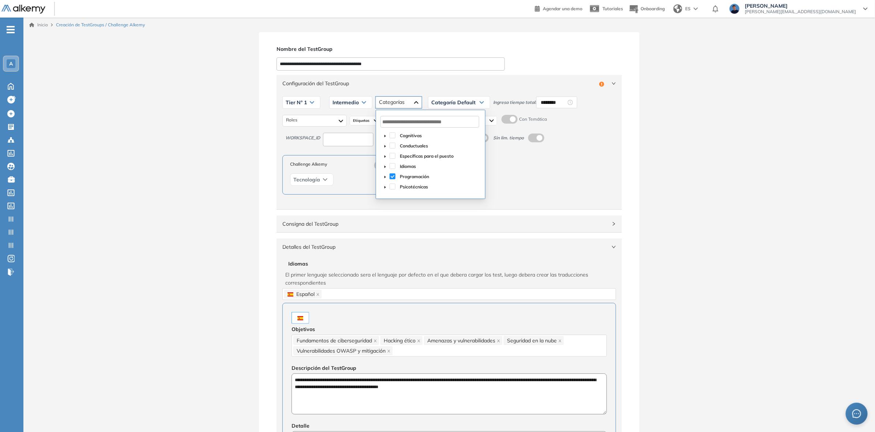
click at [387, 176] on icon "caret-down" at bounding box center [385, 177] width 4 height 4
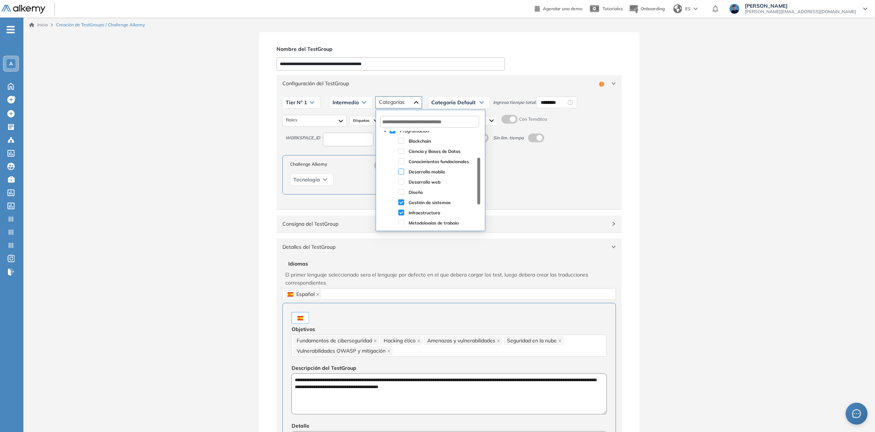
click at [401, 174] on span at bounding box center [401, 172] width 6 height 6
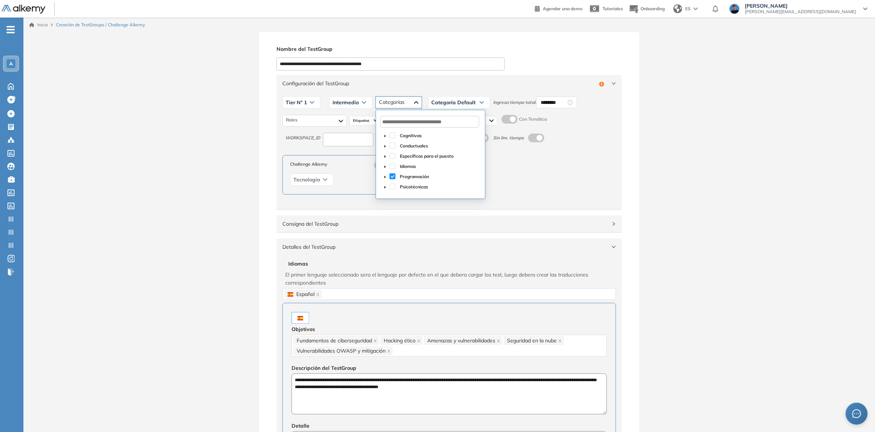
click at [385, 175] on span at bounding box center [385, 176] width 9 height 9
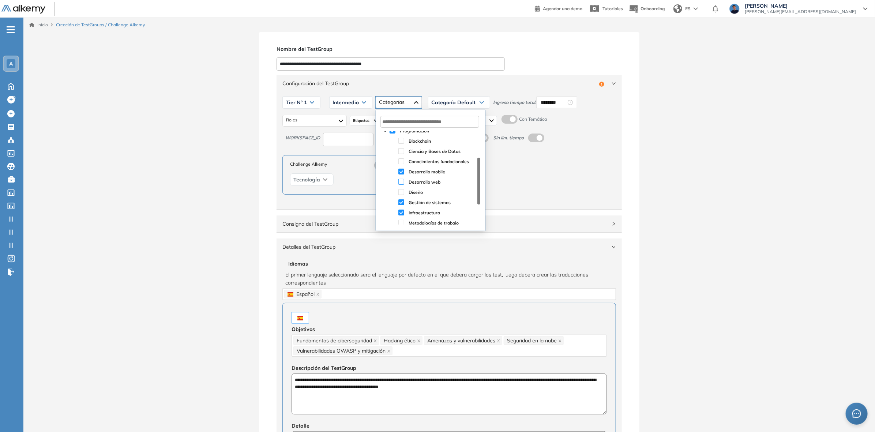
click at [401, 181] on span at bounding box center [401, 182] width 6 height 6
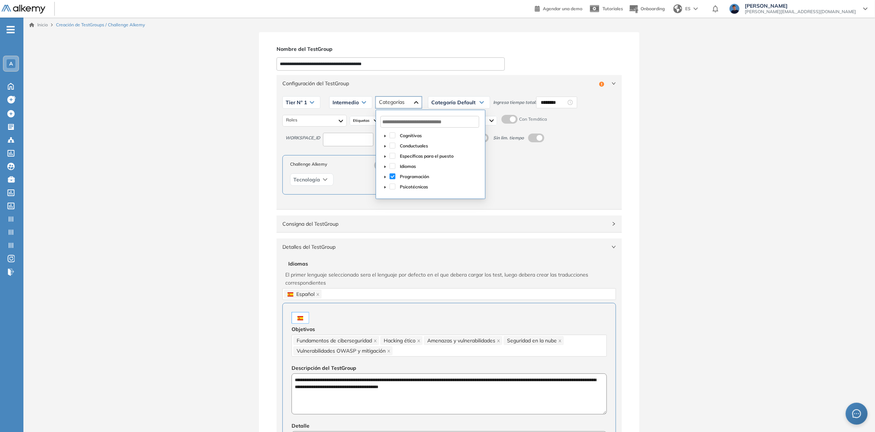
click at [385, 177] on icon "caret-down" at bounding box center [384, 177] width 1 height 3
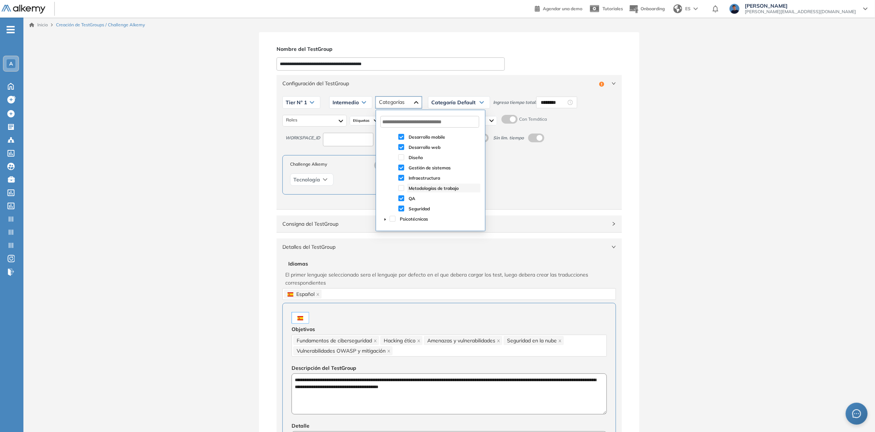
scroll to position [35, 0]
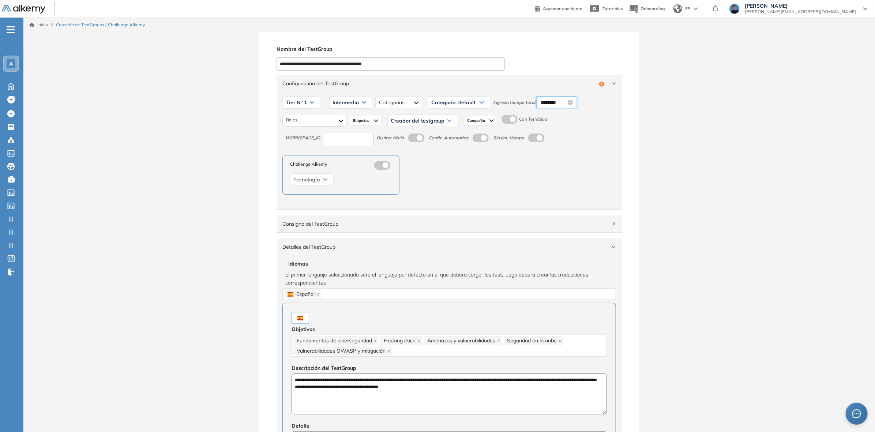
click at [550, 101] on input "********" at bounding box center [554, 102] width 26 height 8
click at [547, 129] on div "01" at bounding box center [546, 126] width 20 height 10
type input "********"
click at [584, 201] on span "OK" at bounding box center [586, 201] width 7 height 8
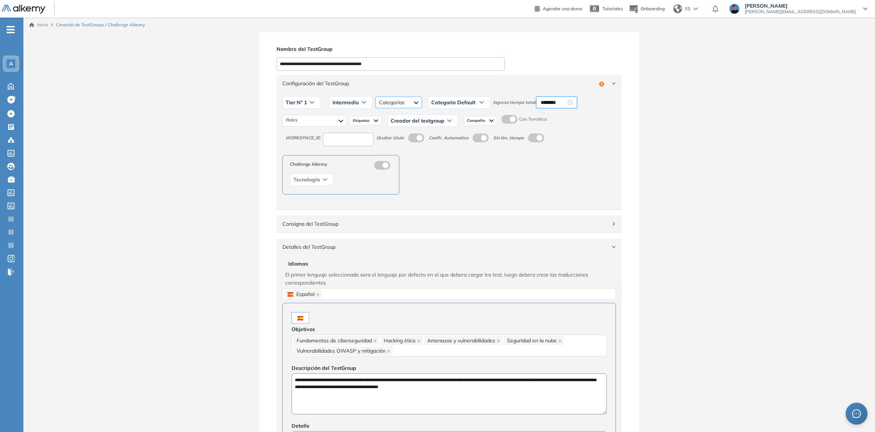
click at [391, 102] on div "QA Programación Seguridad Infraestructura Gestión de sistemas Desarrollo mobile…" at bounding box center [398, 103] width 47 height 12
click at [394, 103] on div "QA Programación Seguridad Infraestructura Gestión de sistemas Desarrollo mobile…" at bounding box center [398, 103] width 47 height 12
click at [462, 105] on span "Categoría Default" at bounding box center [453, 102] width 44 height 6
click at [449, 132] on li "Programación" at bounding box center [445, 131] width 27 height 7
click at [311, 122] on div at bounding box center [314, 121] width 64 height 12
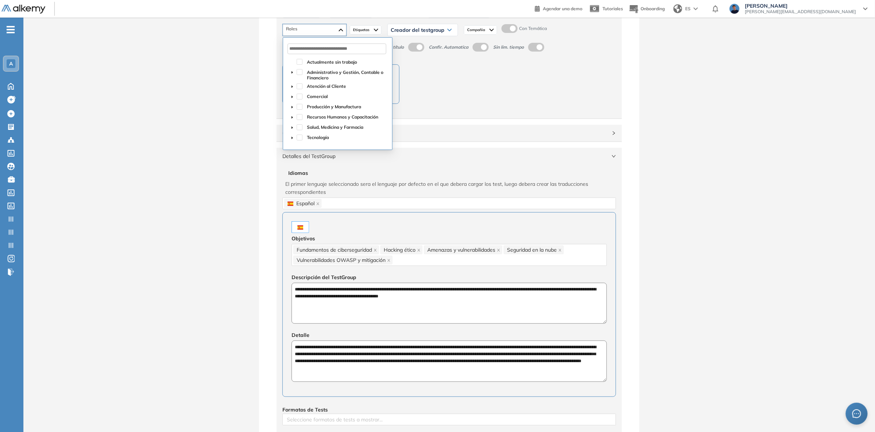
scroll to position [91, 0]
click at [292, 137] on icon "caret-down" at bounding box center [292, 137] width 1 height 3
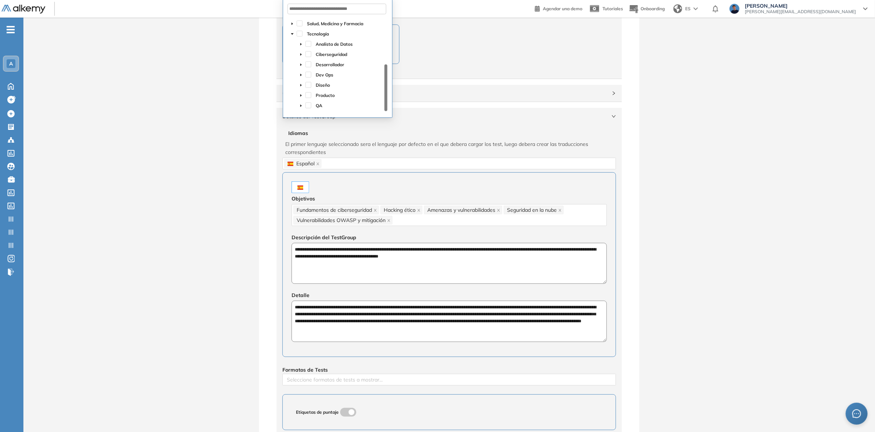
scroll to position [137, 0]
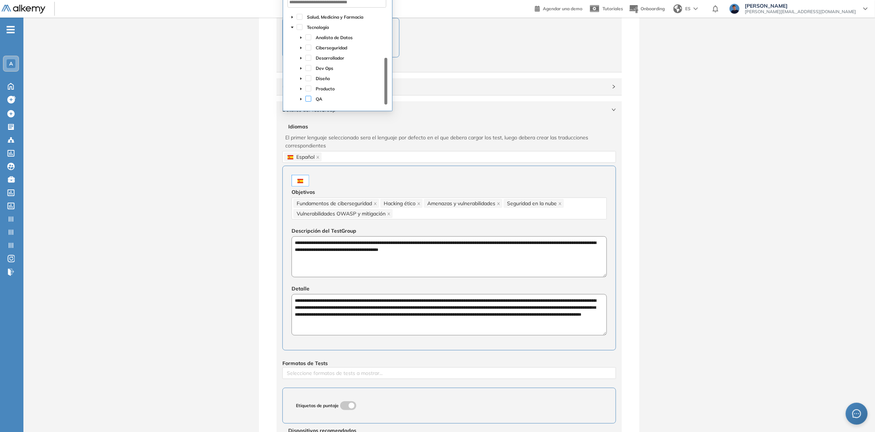
click at [305, 101] on span at bounding box center [308, 99] width 6 height 6
click at [307, 69] on span at bounding box center [308, 68] width 6 height 6
click at [308, 61] on div "Desarrollador" at bounding box center [337, 58] width 99 height 10
click at [308, 59] on span at bounding box center [308, 58] width 6 height 6
click at [301, 59] on icon "caret-down" at bounding box center [300, 58] width 1 height 3
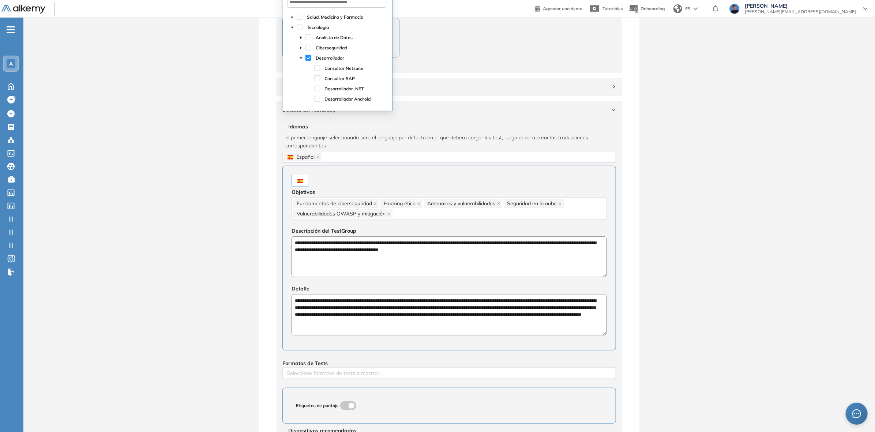
click at [301, 59] on icon "caret-down" at bounding box center [301, 58] width 4 height 4
click at [299, 65] on span at bounding box center [301, 68] width 9 height 9
click at [299, 66] on span at bounding box center [301, 68] width 9 height 9
click at [308, 47] on span at bounding box center [308, 48] width 6 height 6
click at [304, 48] on span at bounding box center [301, 47] width 9 height 9
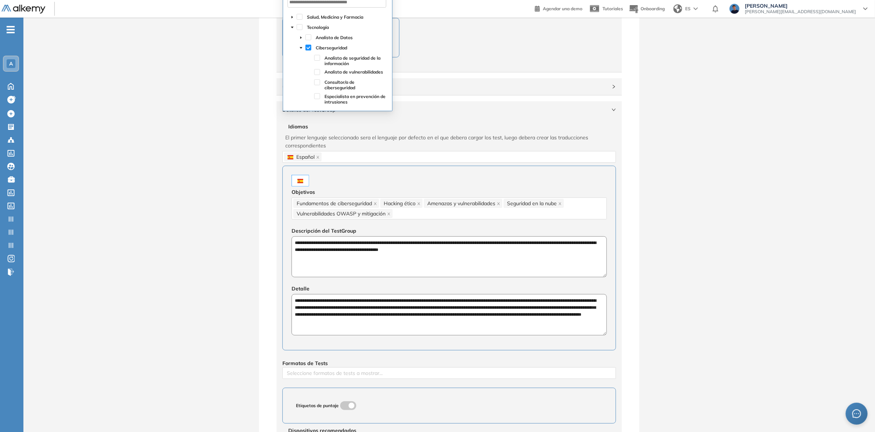
click at [317, 60] on span at bounding box center [317, 58] width 6 height 6
drag, startPoint x: 318, startPoint y: 72, endPoint x: 318, endPoint y: 80, distance: 8.8
click at [318, 73] on span at bounding box center [317, 72] width 6 height 6
click at [318, 85] on span at bounding box center [317, 82] width 6 height 6
click at [318, 97] on span at bounding box center [317, 96] width 6 height 6
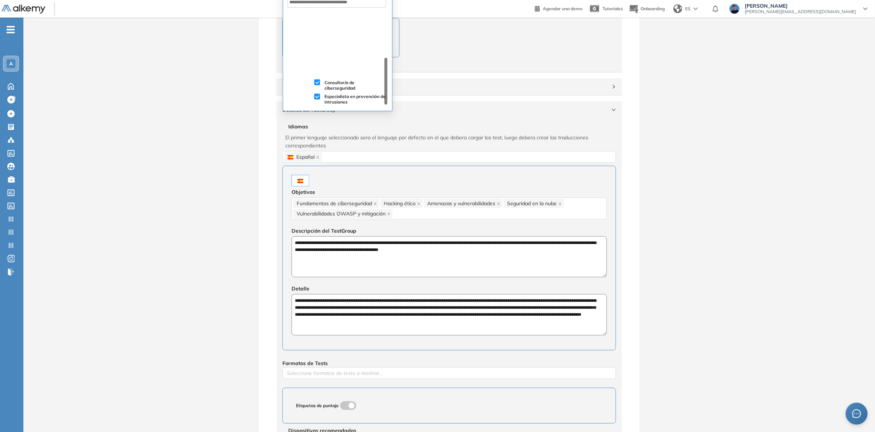
scroll to position [131, 0]
drag, startPoint x: 318, startPoint y: 44, endPoint x: 408, endPoint y: 101, distance: 106.7
click at [318, 44] on span at bounding box center [317, 44] width 6 height 6
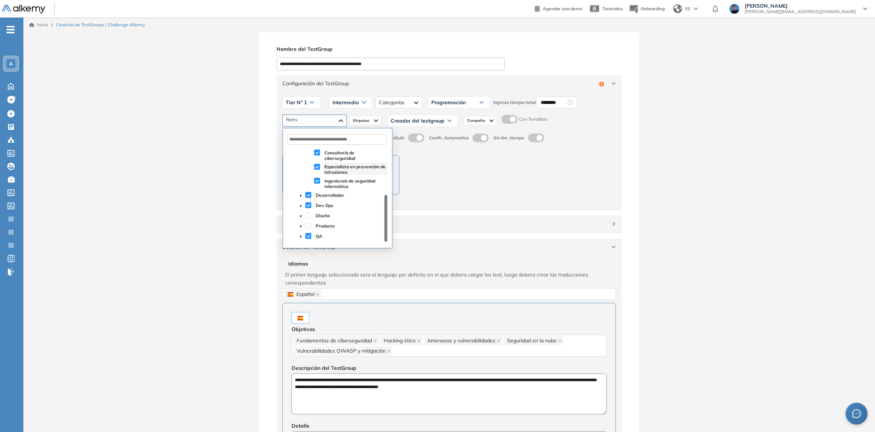
scroll to position [0, 0]
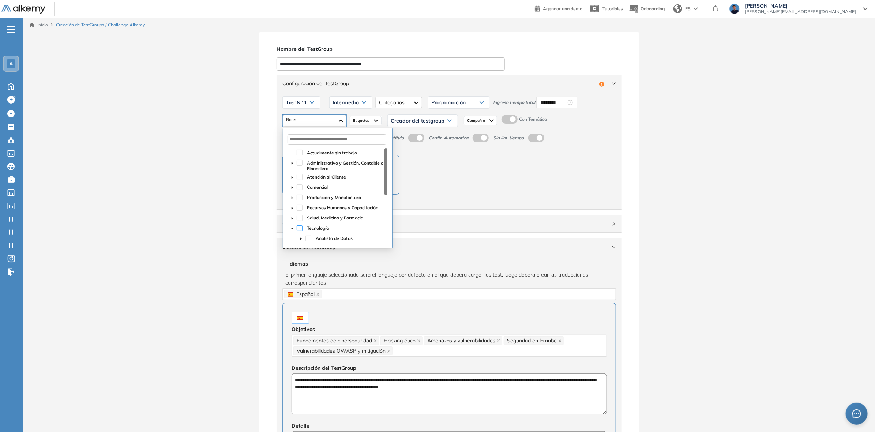
click at [299, 227] on span at bounding box center [300, 228] width 6 height 6
click at [337, 119] on div "QA Dev Ops Desarrollador Ciberseguridad Analista de seguridad de la información…" at bounding box center [315, 121] width 64 height 12
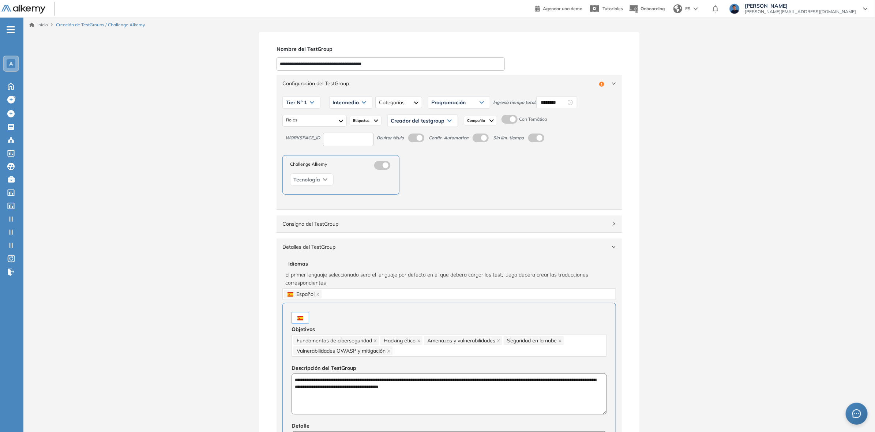
click at [370, 124] on div "Etiquetas" at bounding box center [366, 121] width 32 height 10
click at [545, 191] on div "Challenge Alkemy Tecnología" at bounding box center [449, 175] width 334 height 40
click at [443, 123] on span "Creador del testgroup" at bounding box center [418, 121] width 54 height 6
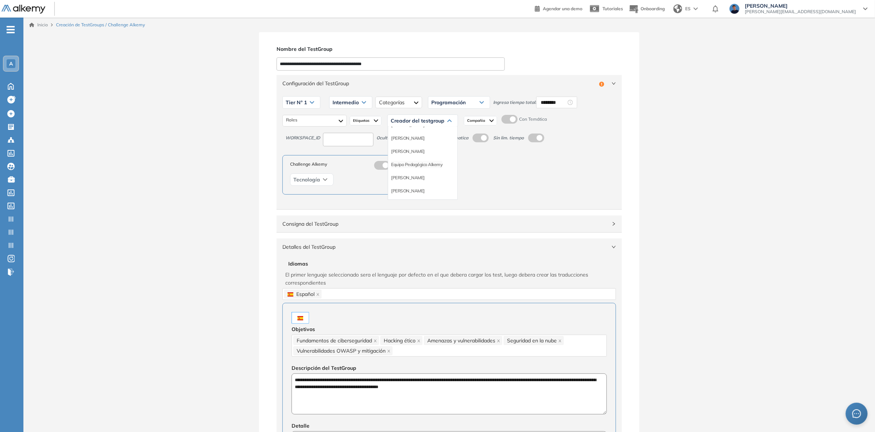
click at [435, 165] on li "Equipo Pedagógico Alkemy" at bounding box center [416, 164] width 51 height 7
click at [483, 121] on span "Compañia" at bounding box center [490, 121] width 19 height 6
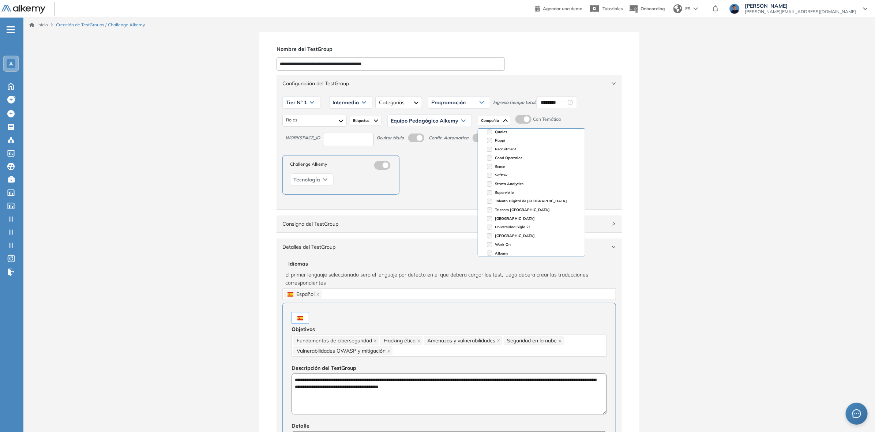
scroll to position [153, 0]
click at [675, 167] on div "**********" at bounding box center [449, 378] width 852 height 692
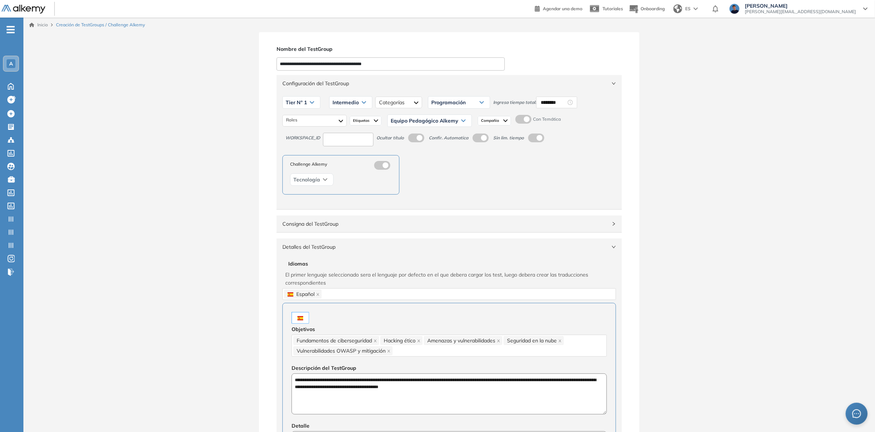
click at [522, 119] on label at bounding box center [523, 119] width 16 height 9
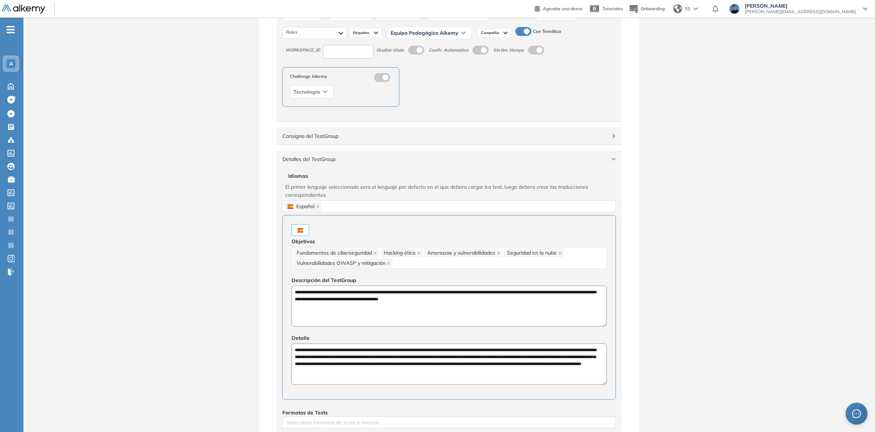
scroll to position [91, 0]
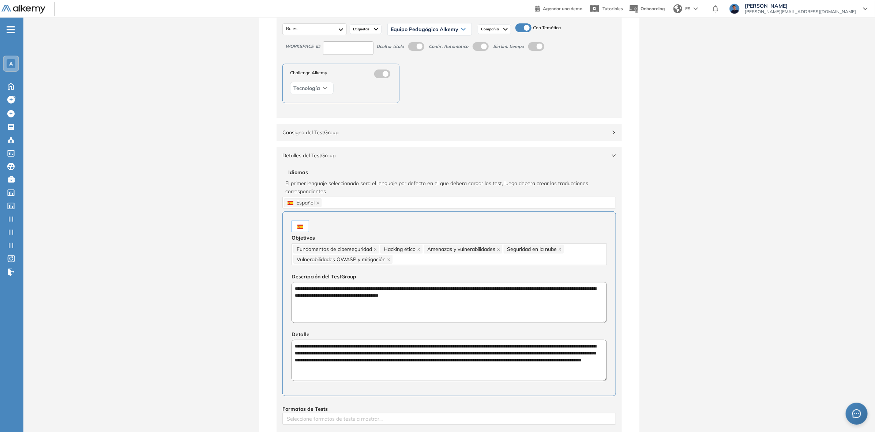
click at [397, 156] on span "Detalles del TestGroup" at bounding box center [444, 155] width 325 height 8
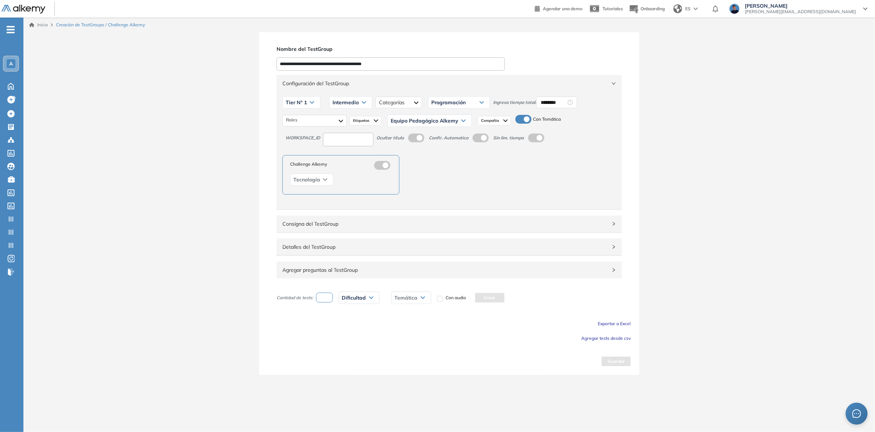
scroll to position [0, 0]
click at [445, 275] on div "Agregar preguntas al TestGroup" at bounding box center [450, 270] width 345 height 17
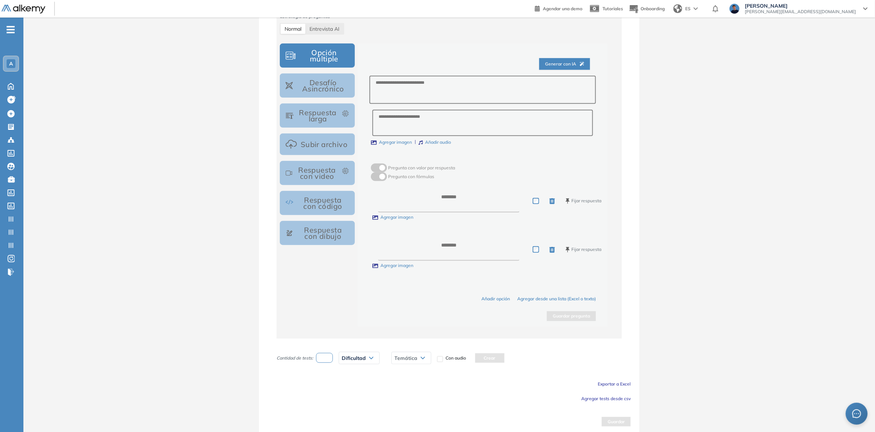
scroll to position [365, 0]
click at [616, 398] on span "Agregar tests desde csv" at bounding box center [605, 396] width 49 height 5
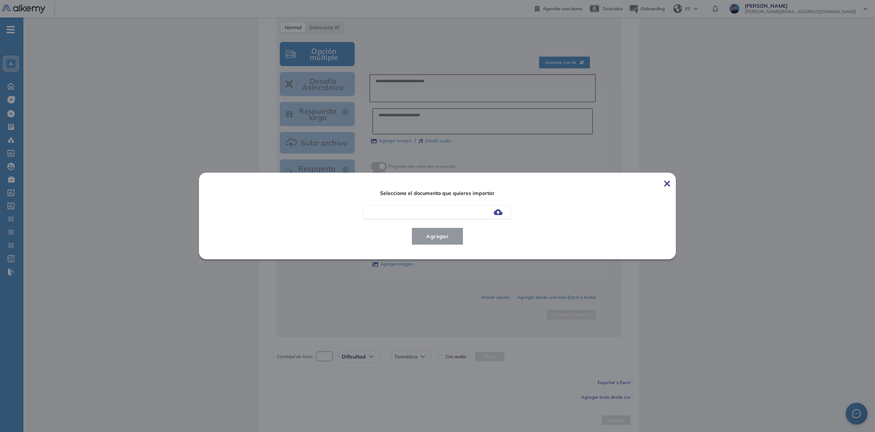
click at [500, 213] on img at bounding box center [498, 212] width 9 height 6
click at [0, 0] on input "file" at bounding box center [0, 0] width 0 height 0
click at [443, 234] on span "Agregar" at bounding box center [438, 236] width 34 height 9
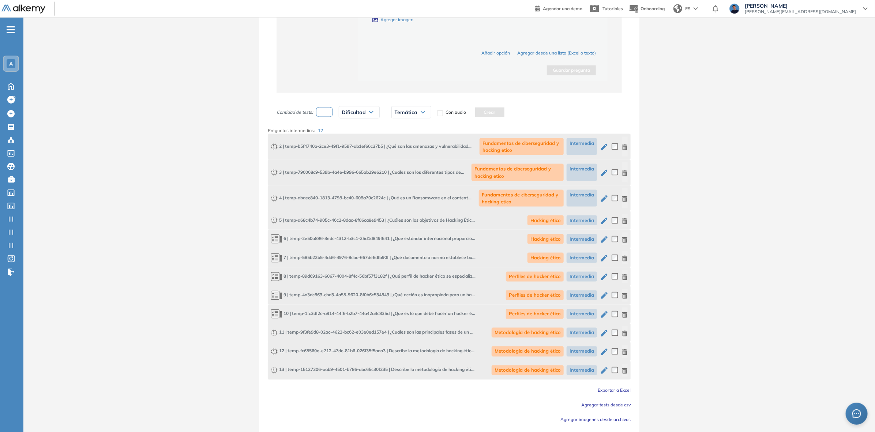
scroll to position [631, 0]
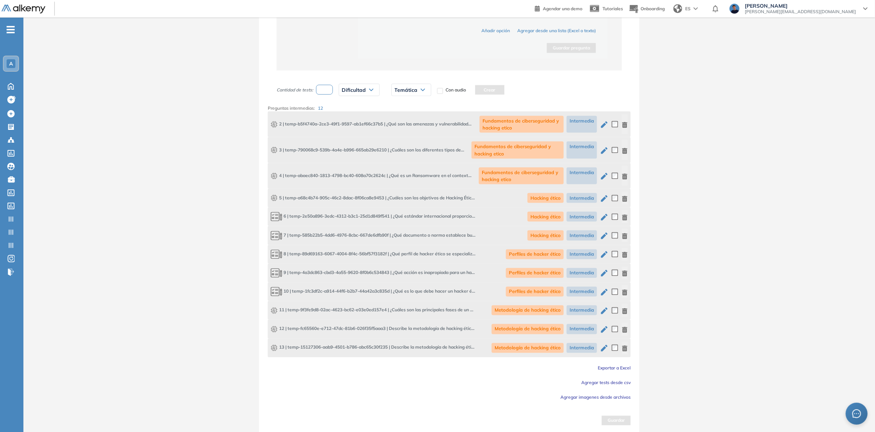
click at [613, 381] on span "Agregar tests desde csv" at bounding box center [605, 382] width 49 height 5
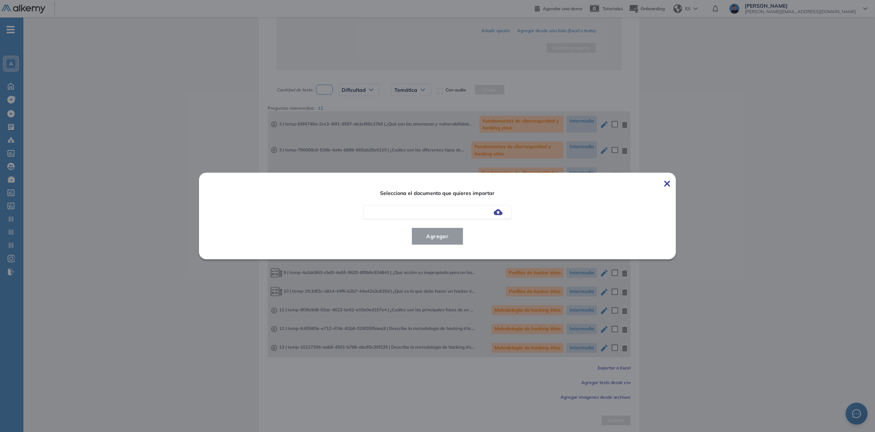
click at [501, 211] on img at bounding box center [498, 212] width 9 height 6
click at [0, 0] on input "file" at bounding box center [0, 0] width 0 height 0
click at [452, 237] on span "Agregar" at bounding box center [438, 236] width 34 height 9
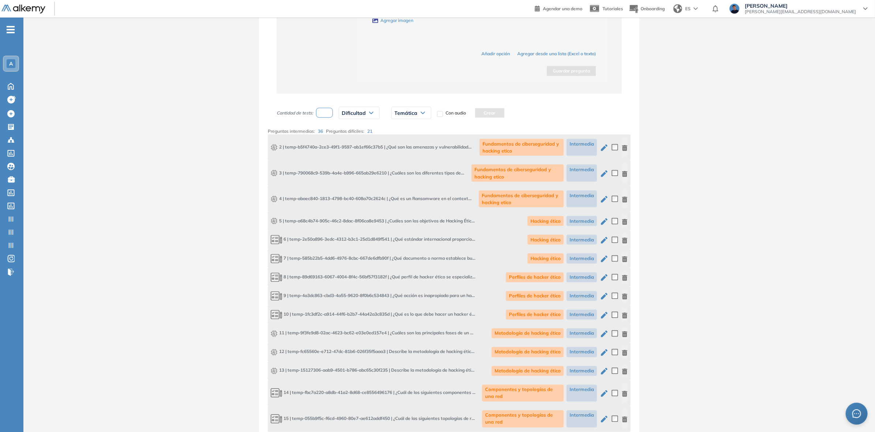
scroll to position [494, 0]
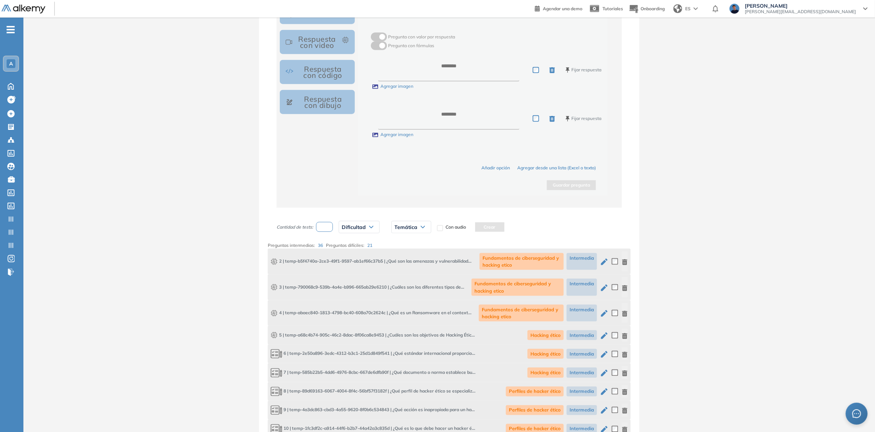
click at [326, 222] on input "number" at bounding box center [324, 227] width 17 height 10
click at [602, 260] on icon "button" at bounding box center [604, 262] width 7 height 7
type input "**********"
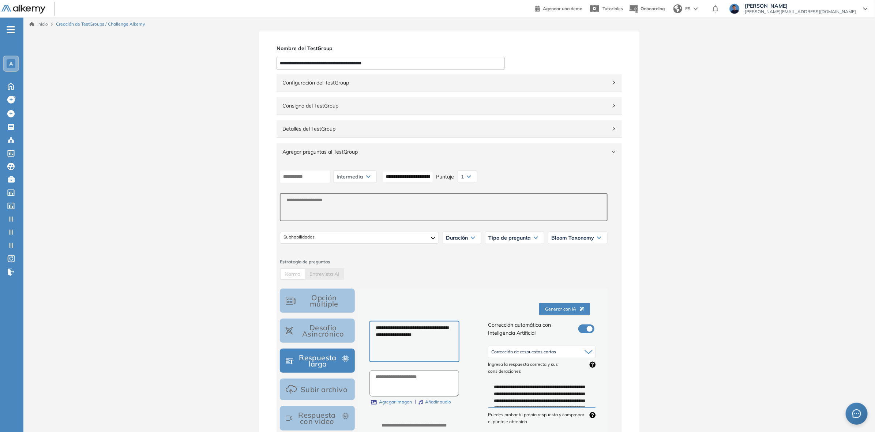
scroll to position [0, 0]
click at [330, 238] on div at bounding box center [359, 239] width 159 height 12
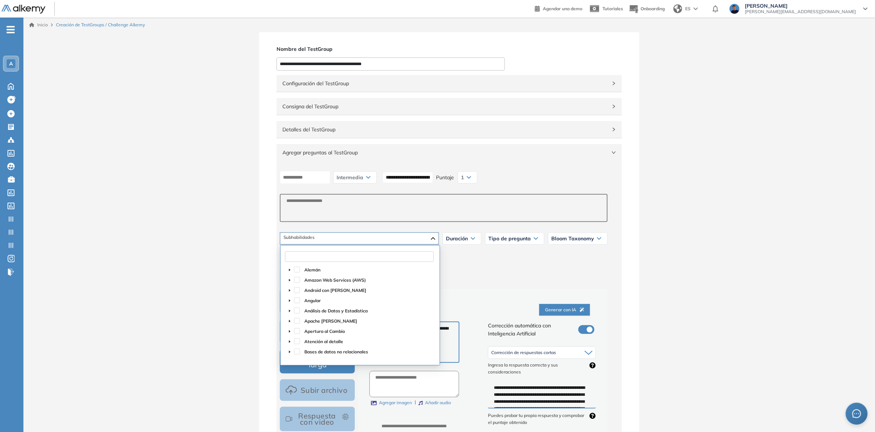
click at [327, 253] on input "text" at bounding box center [359, 256] width 149 height 11
type input "*********"
click at [305, 281] on span at bounding box center [306, 280] width 6 height 6
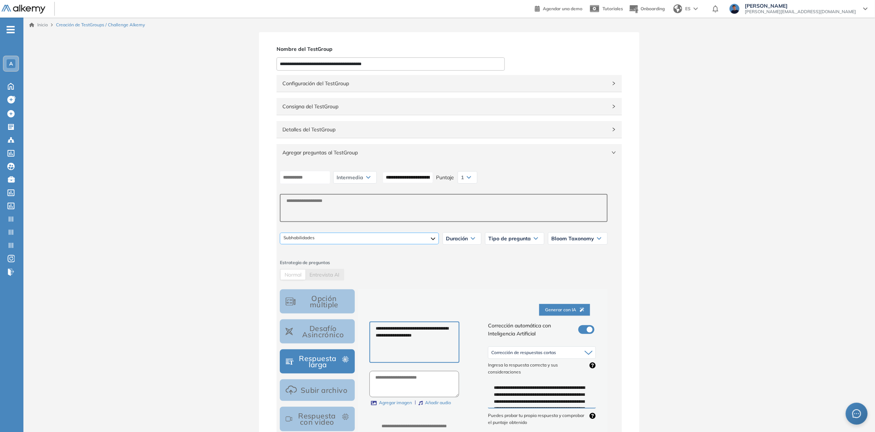
click at [307, 245] on div "**********" at bounding box center [444, 209] width 334 height 82
click at [313, 237] on div "Redes Configuración de rutas y reglas de seguridad (Security Groups, NACLs) Cre…" at bounding box center [359, 239] width 158 height 12
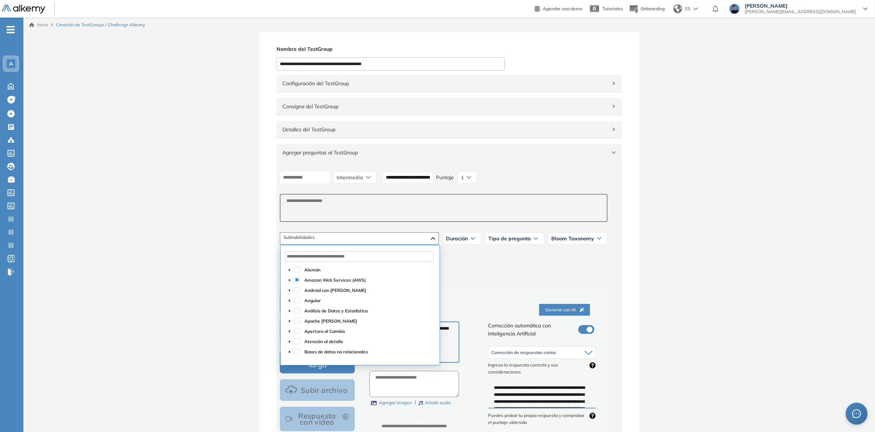
click at [290, 278] on span "caret-down" at bounding box center [290, 280] width 4 height 4
click at [306, 307] on span at bounding box center [306, 306] width 6 height 6
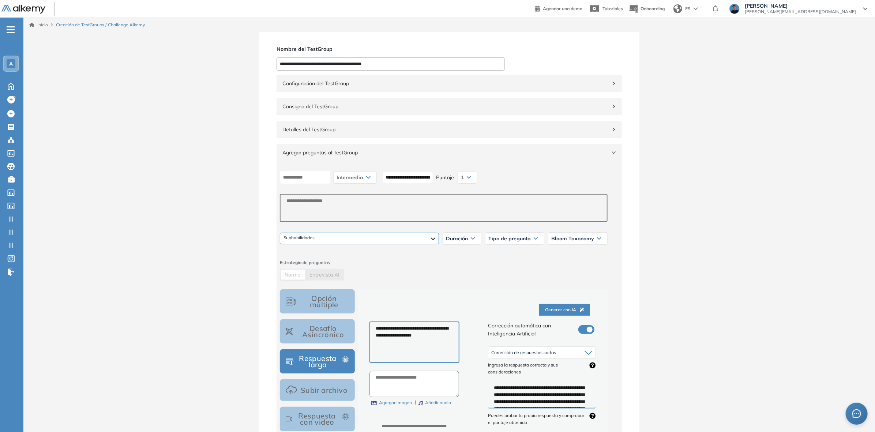
click at [319, 240] on div "Redes Configuración de rutas y reglas de seguridad (Security Groups, NACLs) Seg…" at bounding box center [359, 239] width 159 height 12
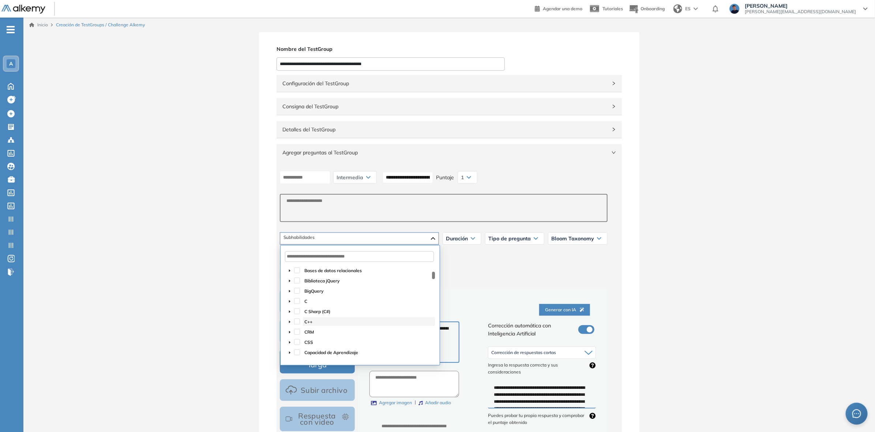
scroll to position [0, 0]
click at [288, 277] on span at bounding box center [289, 279] width 9 height 9
click at [299, 351] on icon "caret-down" at bounding box center [299, 352] width 4 height 4
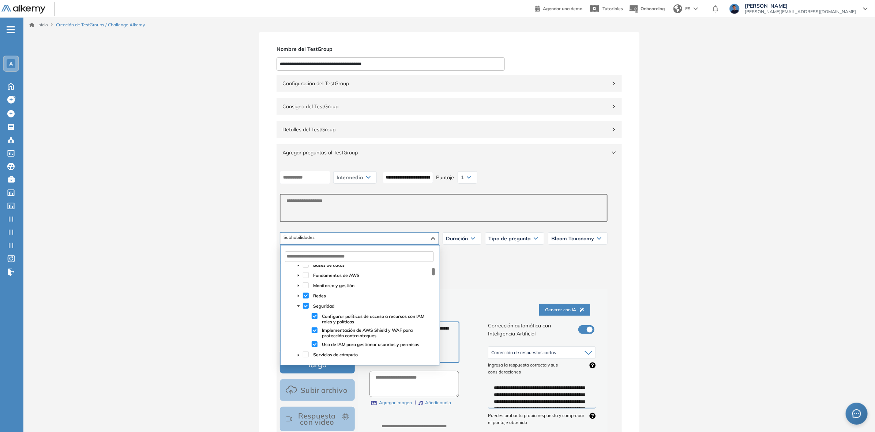
click at [298, 304] on span at bounding box center [298, 305] width 9 height 9
click at [298, 299] on span at bounding box center [298, 295] width 9 height 9
click at [290, 279] on icon "caret-down" at bounding box center [290, 280] width 4 height 4
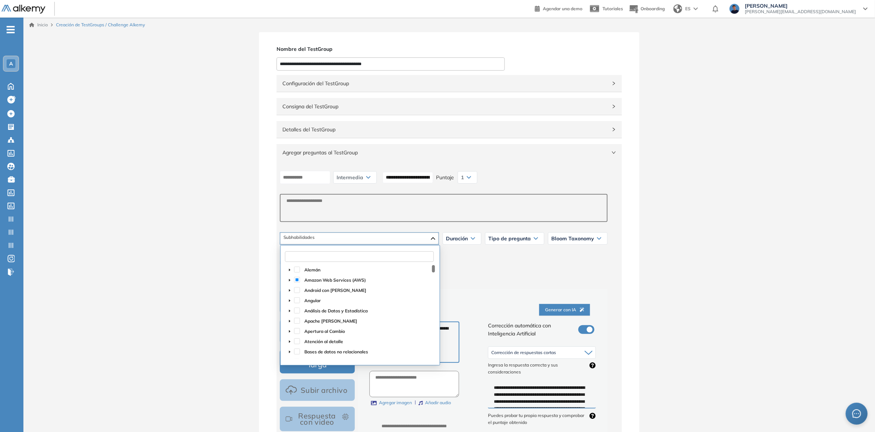
click at [332, 260] on input "text" at bounding box center [359, 256] width 149 height 11
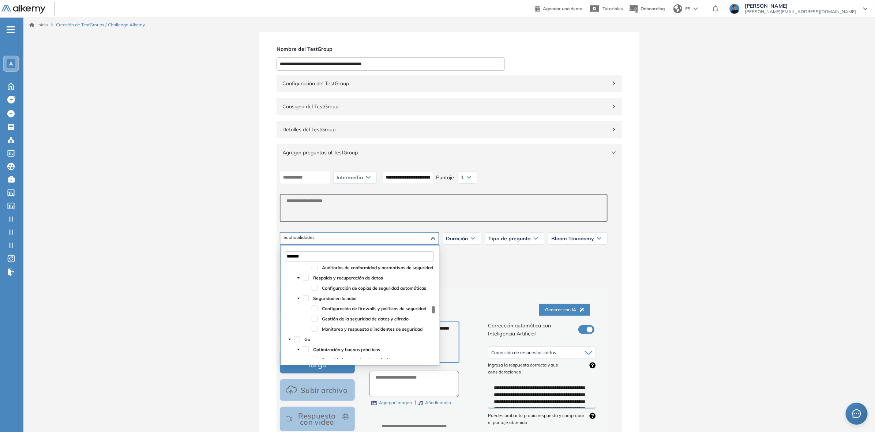
scroll to position [686, 0]
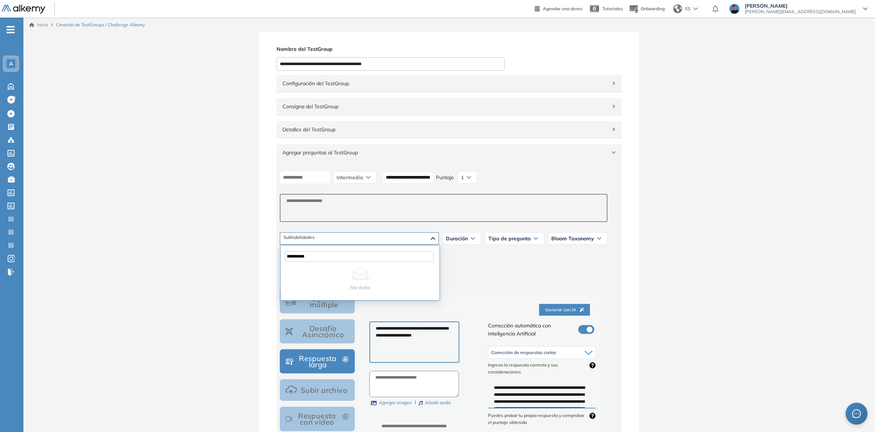
drag, startPoint x: 325, startPoint y: 257, endPoint x: 244, endPoint y: 246, distance: 81.9
click at [242, 247] on body "General Training Alkemy Perfil Todos los espacios Todos los espacios A Home Hom…" at bounding box center [437, 216] width 875 height 432
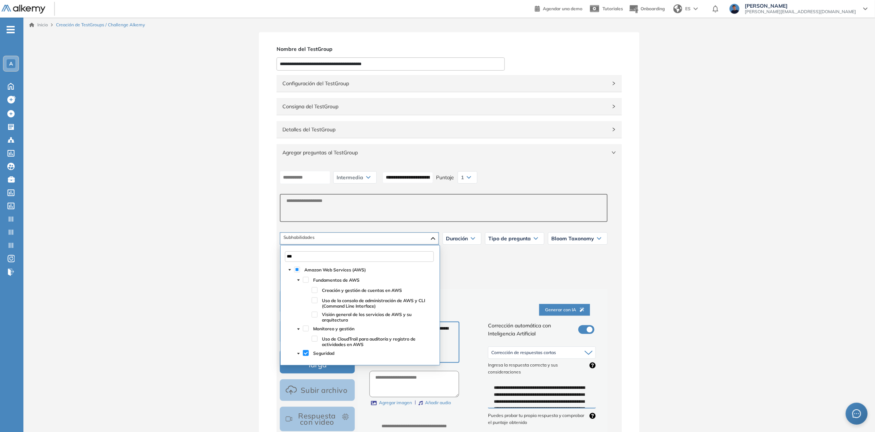
drag, startPoint x: 307, startPoint y: 256, endPoint x: 245, endPoint y: 247, distance: 62.9
click at [243, 248] on body "General Training Alkemy Perfil Todos los espacios Todos los espacios A Home Hom…" at bounding box center [437, 216] width 875 height 432
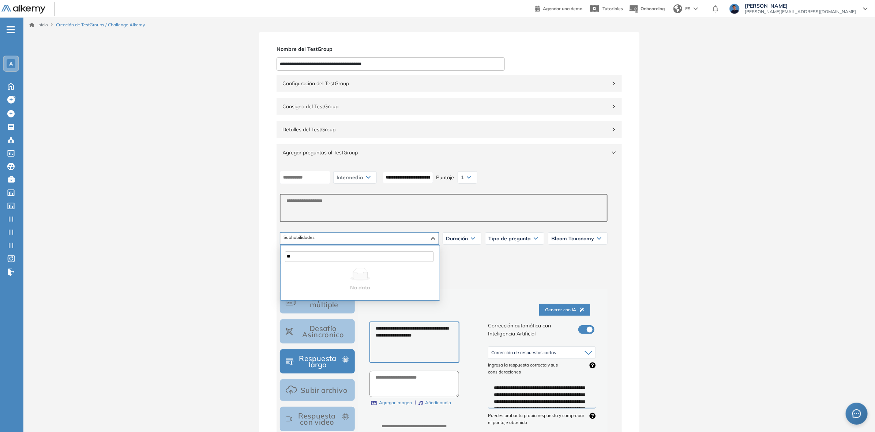
type input "*"
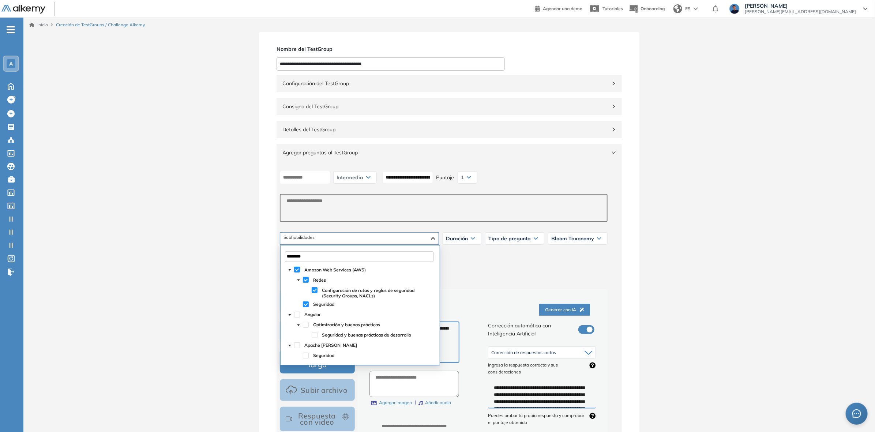
type input "*********"
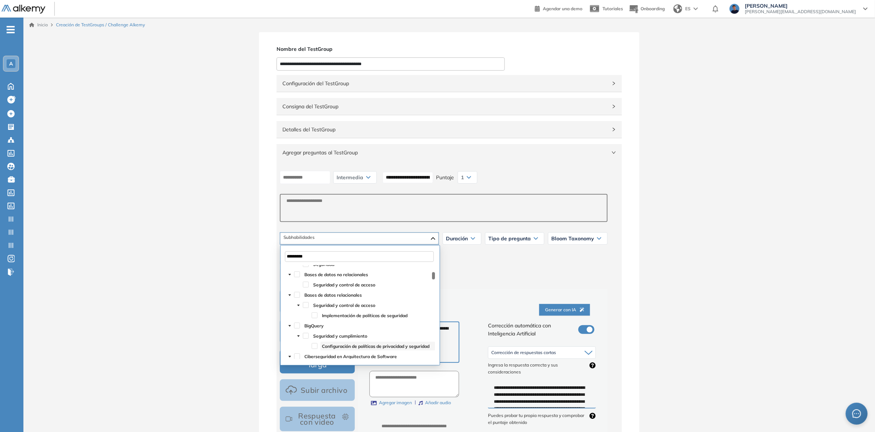
scroll to position [137, 0]
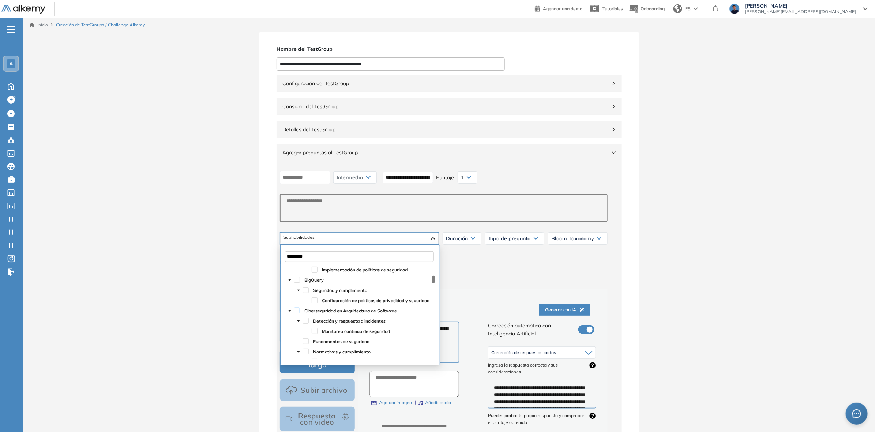
click at [298, 311] on span at bounding box center [297, 311] width 6 height 6
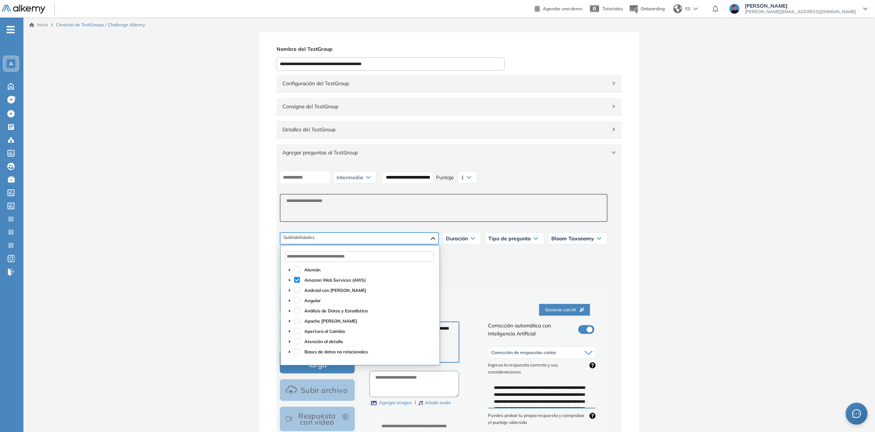
click at [326, 233] on div "Creación de VPC (Virtual Private Cloud) y subredes Uso de Direct Connect para c…" at bounding box center [359, 239] width 158 height 12
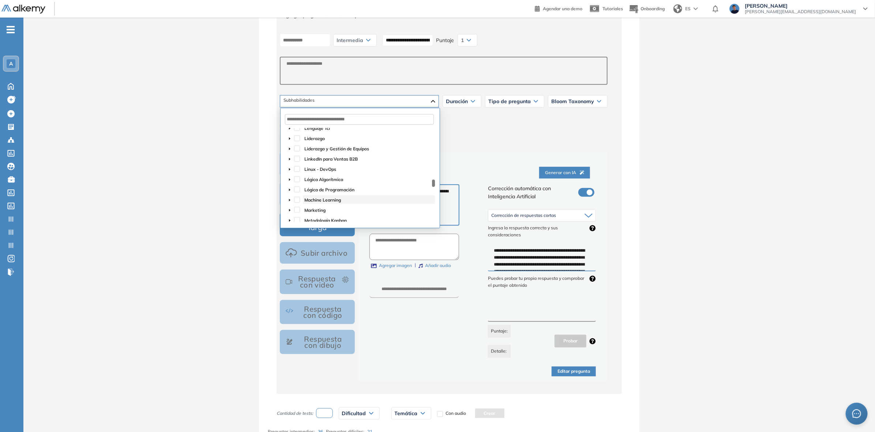
scroll to position [777, 0]
click at [383, 121] on input "text" at bounding box center [359, 119] width 149 height 11
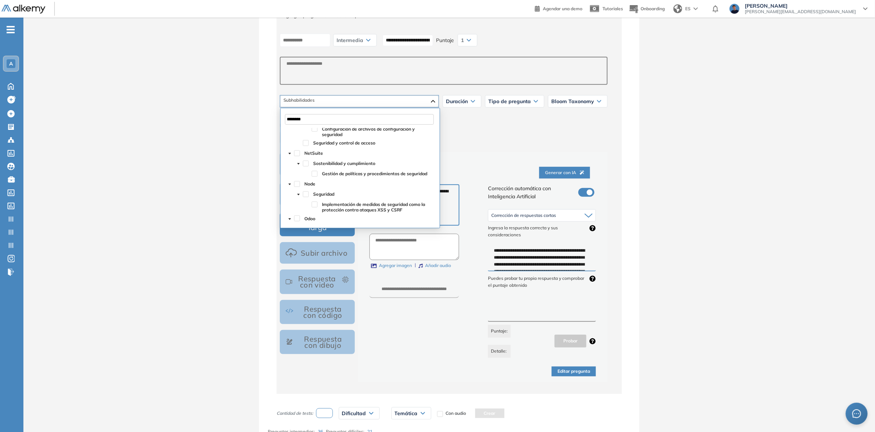
type input "*********"
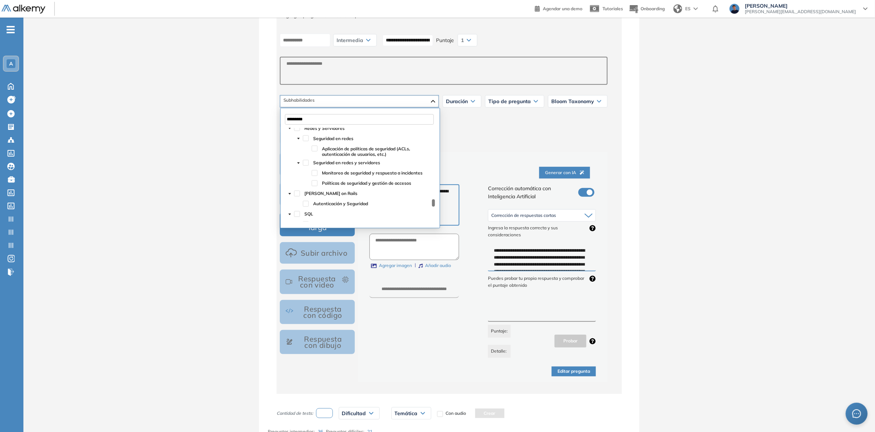
scroll to position [914, 0]
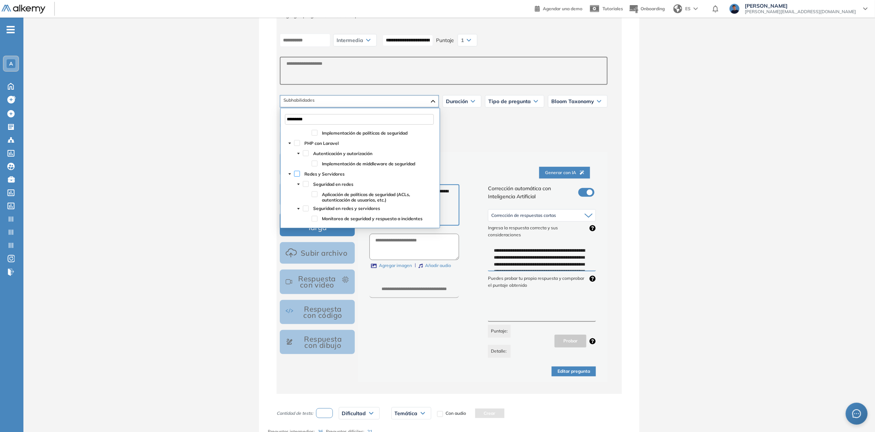
click at [299, 174] on span at bounding box center [297, 174] width 6 height 6
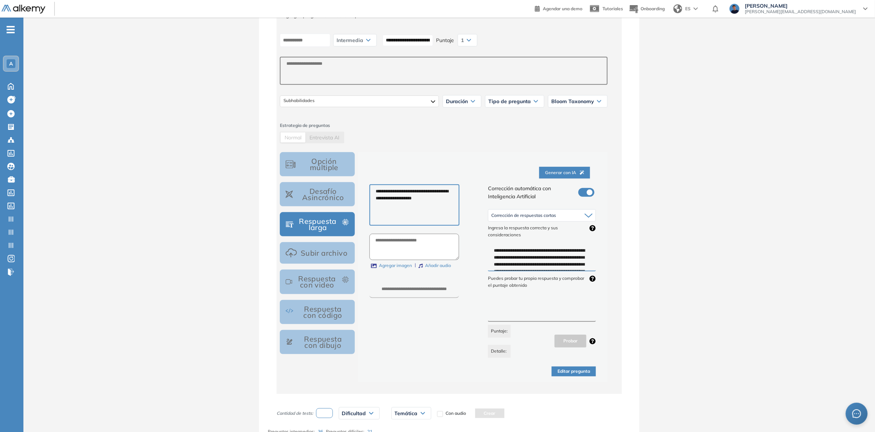
click at [334, 107] on div "Creación de VPC (Virtual Private Cloud) y subredes Uso de Direct Connect para c…" at bounding box center [444, 101] width 334 height 18
click at [334, 106] on div "Creación de VPC (Virtual Private Cloud) y subredes Uso de Direct Connect para c…" at bounding box center [359, 101] width 159 height 12
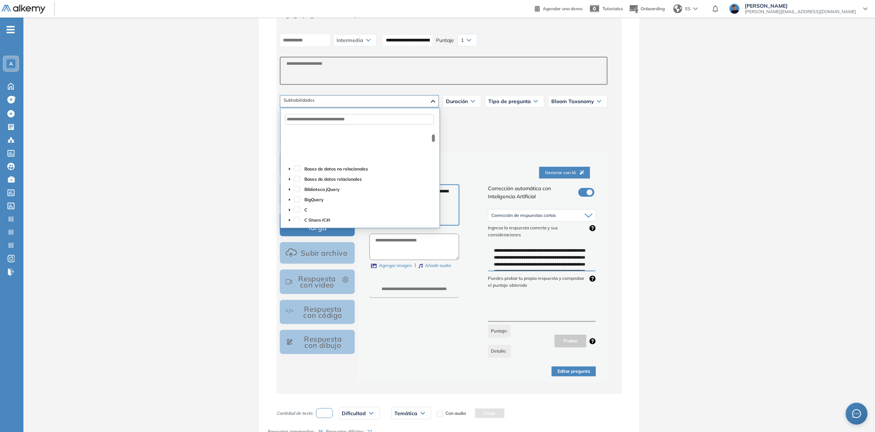
scroll to position [183, 0]
click at [288, 143] on icon "caret-down" at bounding box center [290, 145] width 4 height 4
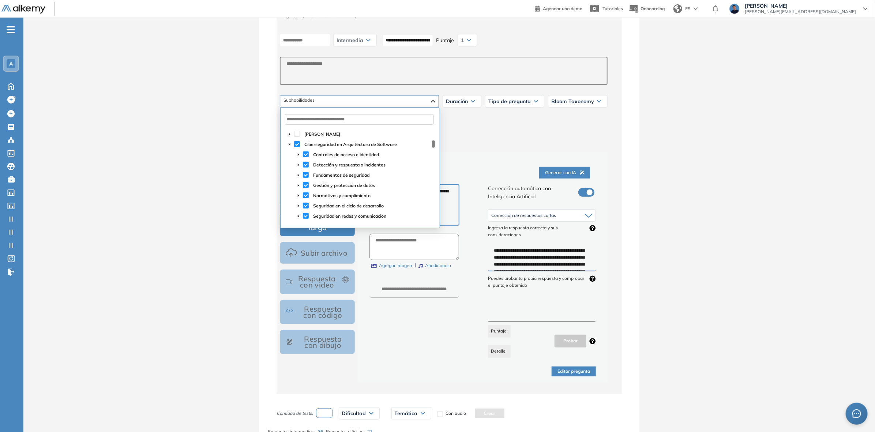
click at [291, 146] on icon "caret-down" at bounding box center [290, 145] width 4 height 4
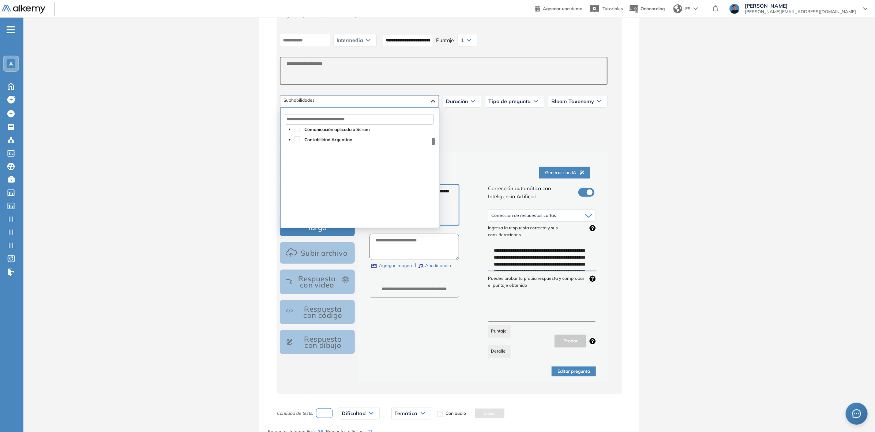
scroll to position [137, 0]
click at [298, 189] on span at bounding box center [297, 190] width 6 height 6
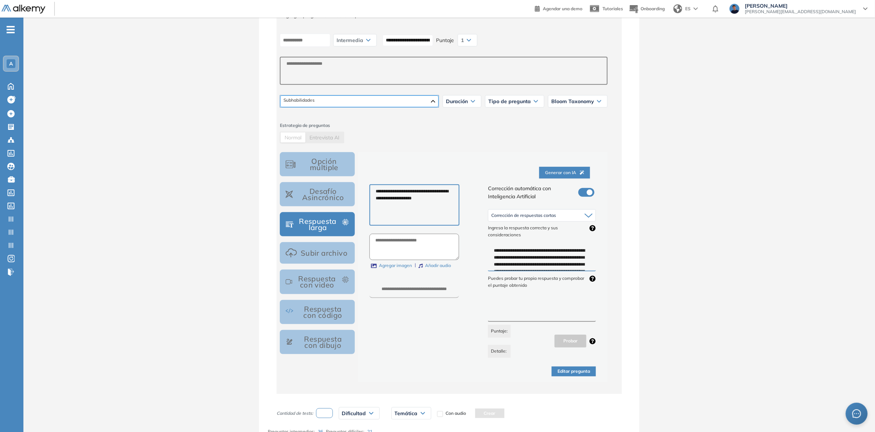
click at [387, 105] on div "Creación de VPC (Virtual Private Cloud) y subredes Uso de Direct Connect para c…" at bounding box center [359, 101] width 158 height 12
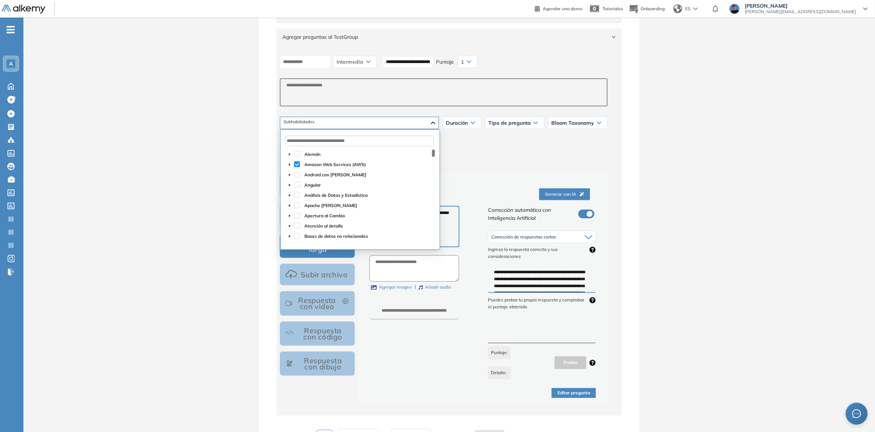
scroll to position [91, 0]
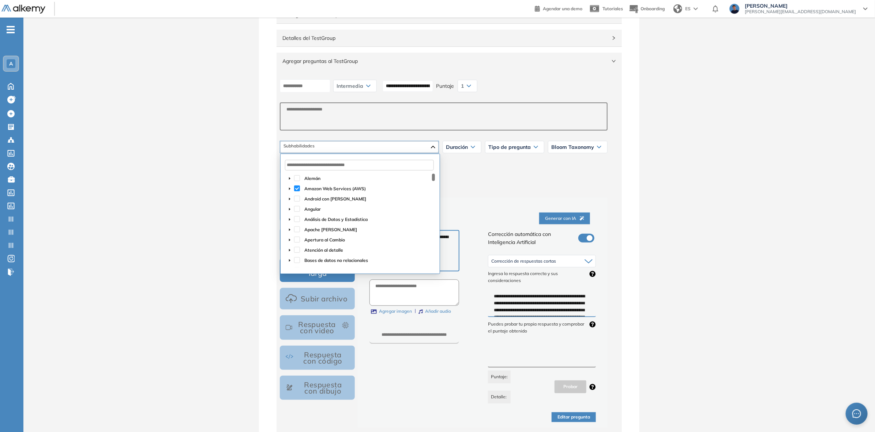
click at [297, 187] on span at bounding box center [297, 188] width 6 height 6
click at [324, 143] on div "Redes y Servidores Seguridad en redes Seguridad en redes y servidores Aplicació…" at bounding box center [359, 147] width 158 height 12
click at [297, 236] on span at bounding box center [297, 238] width 6 height 6
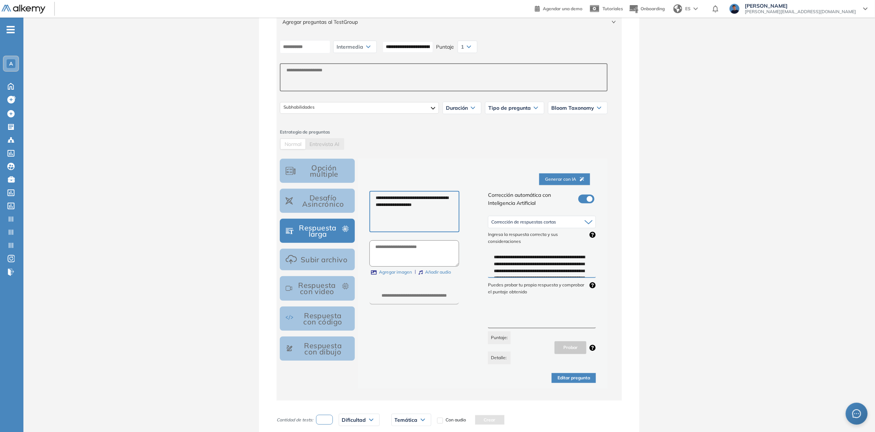
scroll to position [91, 0]
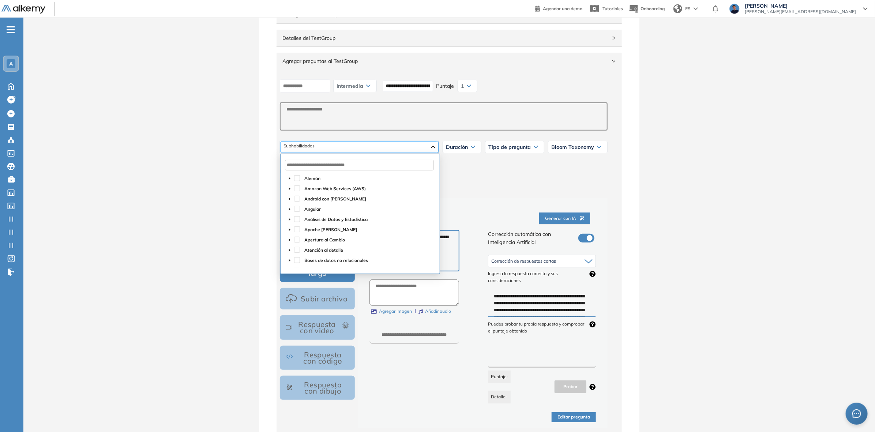
click at [361, 147] on div at bounding box center [359, 147] width 158 height 12
click at [323, 146] on div at bounding box center [359, 147] width 158 height 12
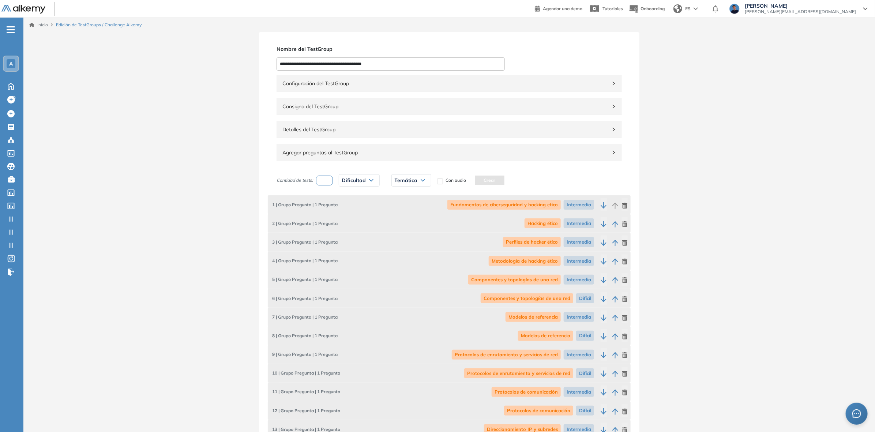
click at [479, 127] on span "Detalles del TestGroup" at bounding box center [444, 129] width 325 height 8
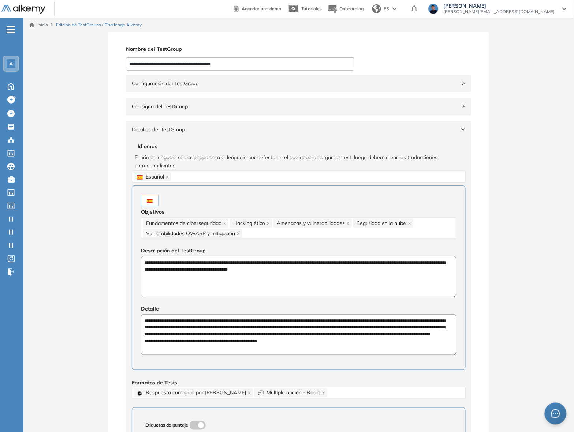
drag, startPoint x: 264, startPoint y: 63, endPoint x: 43, endPoint y: 56, distance: 221.4
click at [323, 75] on div "Configuración del TestGroup Incompleto" at bounding box center [298, 83] width 345 height 17
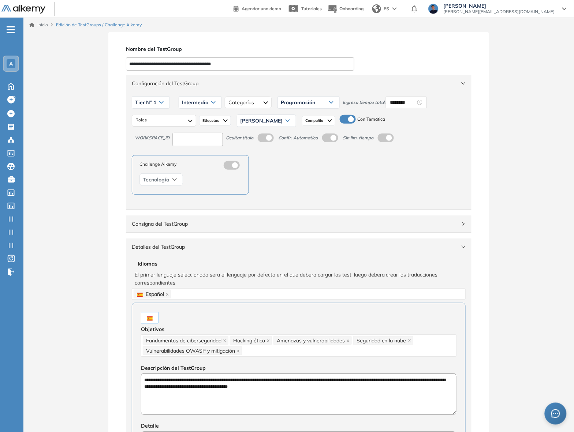
click at [308, 89] on div "Configuración del TestGroup Incompleto" at bounding box center [298, 83] width 345 height 17
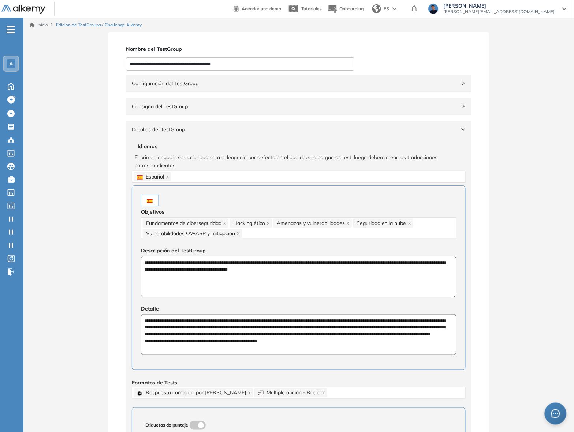
click at [236, 83] on span "Configuración del TestGroup" at bounding box center [294, 83] width 325 height 8
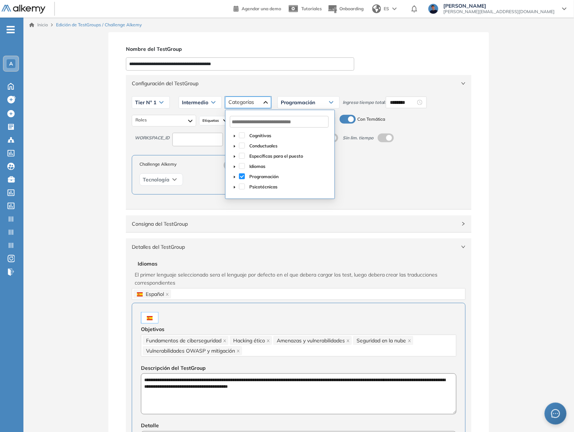
click at [263, 102] on div "Seguridad Programación Infraestructura Gestión de sistemas Desarrollo web" at bounding box center [248, 103] width 46 height 12
click at [233, 177] on icon "caret-down" at bounding box center [235, 177] width 4 height 4
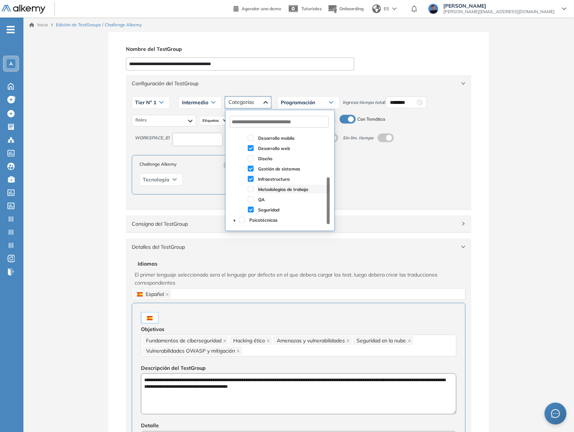
scroll to position [80, 0]
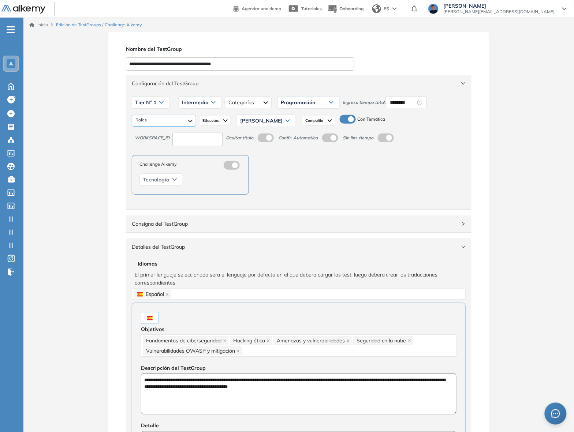
click at [151, 124] on div "Consultor/a de ciberseguridad Ciberseguridad Tecnología Desarrollador Dev Ops Q…" at bounding box center [164, 121] width 64 height 12
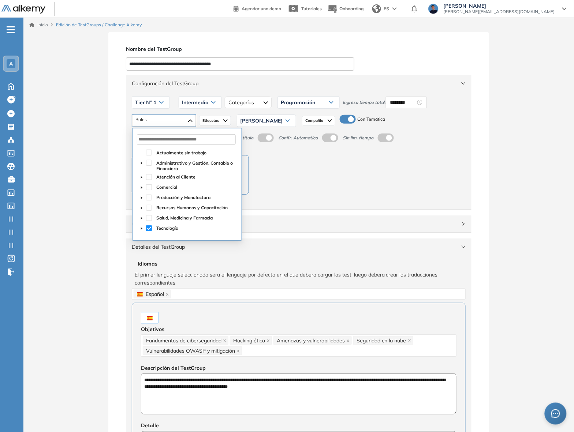
scroll to position [46, 0]
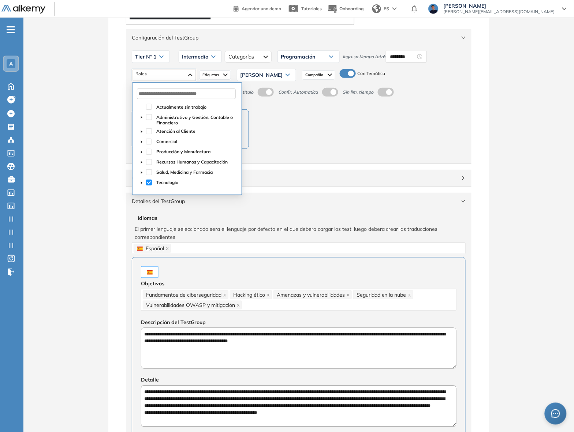
click at [143, 183] on icon "caret-down" at bounding box center [142, 183] width 4 height 4
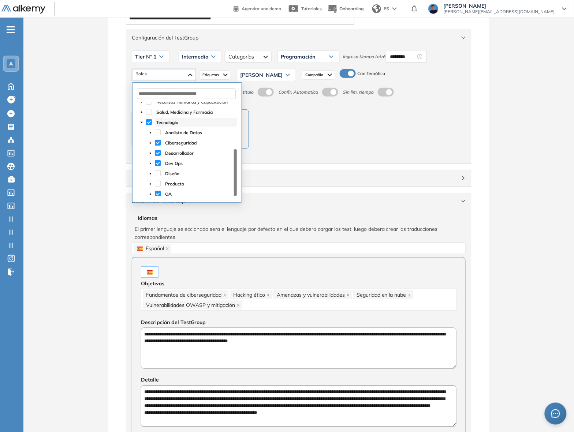
scroll to position [64, 0]
drag, startPoint x: 149, startPoint y: 191, endPoint x: 154, endPoint y: 184, distance: 8.3
click at [150, 190] on icon "caret-down" at bounding box center [151, 191] width 4 height 4
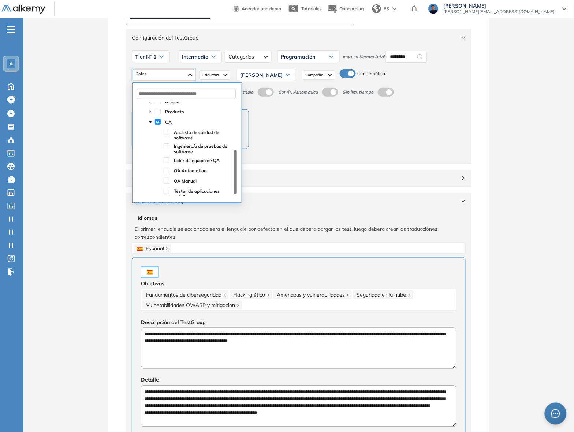
scroll to position [87, 0]
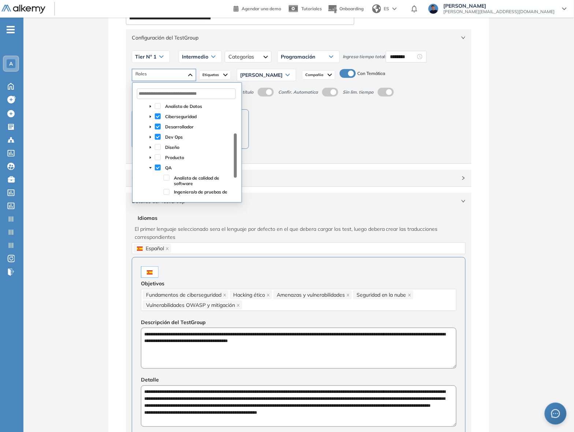
click at [149, 134] on span at bounding box center [150, 136] width 9 height 9
click at [150, 130] on span at bounding box center [150, 126] width 9 height 9
click at [152, 119] on span at bounding box center [150, 116] width 9 height 9
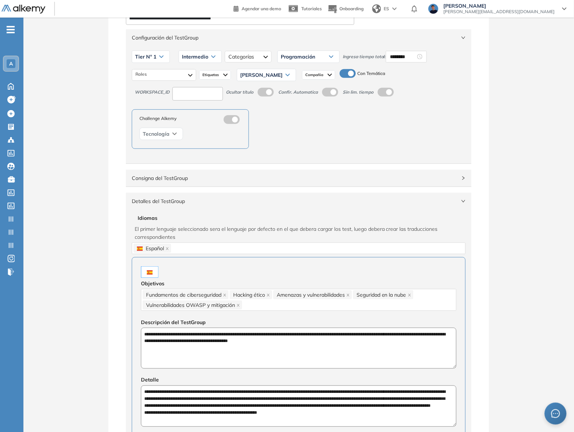
click at [218, 74] on span "Etiquetas" at bounding box center [211, 75] width 18 height 6
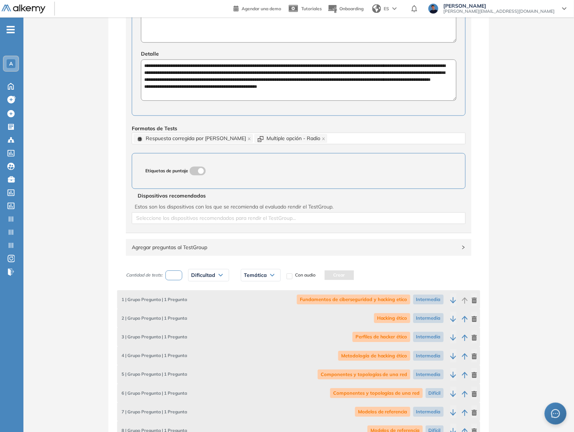
scroll to position [366, 0]
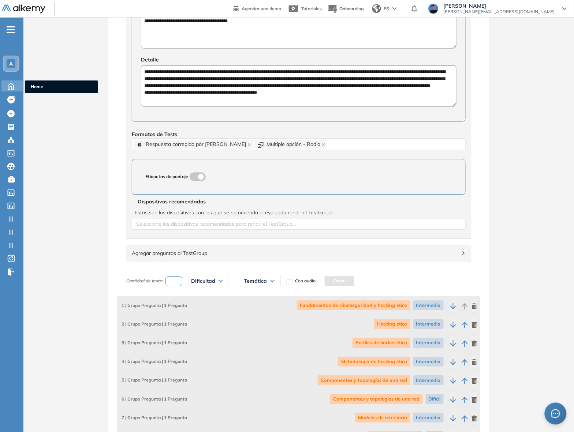
click at [8, 82] on icon at bounding box center [10, 85] width 13 height 9
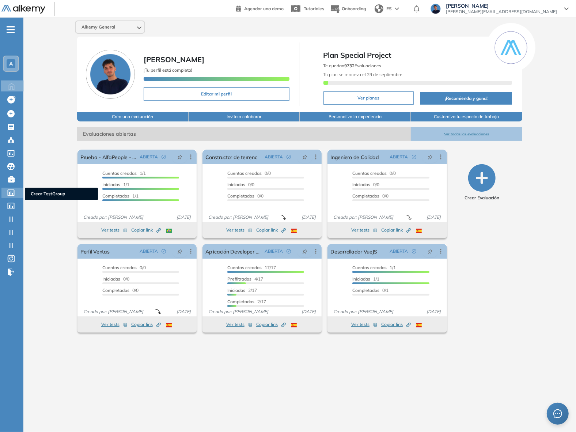
click at [8, 192] on icon at bounding box center [11, 192] width 7 height 7
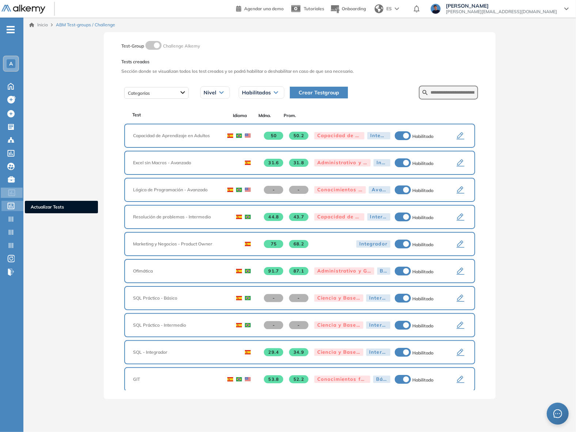
click at [9, 203] on icon at bounding box center [10, 206] width 7 height 7
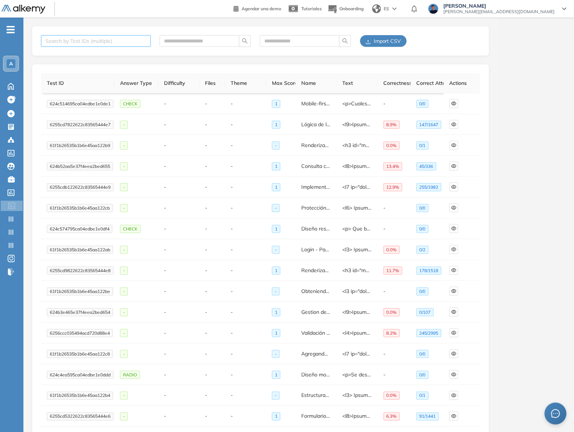
click at [120, 39] on div at bounding box center [92, 41] width 99 height 9
click at [454, 121] on button "button" at bounding box center [453, 124] width 9 height 9
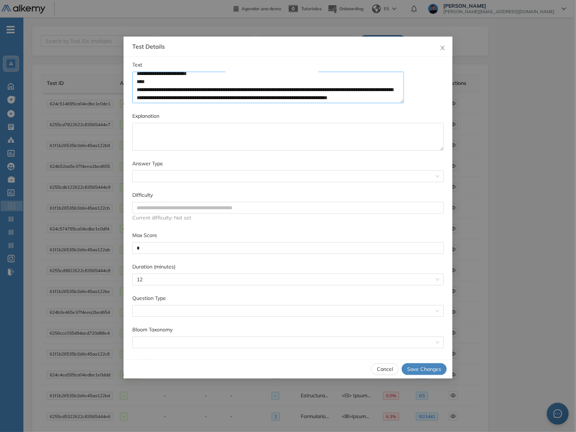
scroll to position [195, 0]
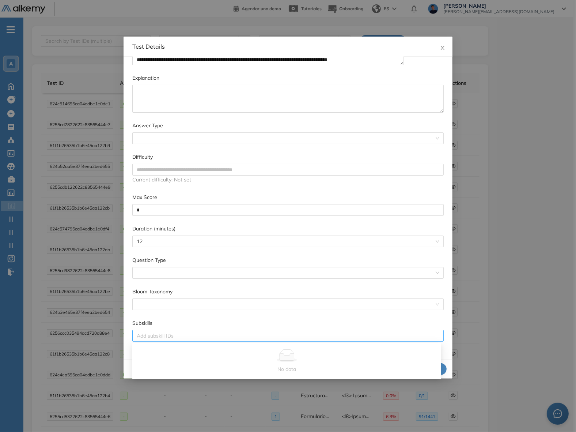
click at [378, 332] on div at bounding box center [288, 335] width 308 height 9
click at [443, 294] on div "**********" at bounding box center [288, 208] width 329 height 303
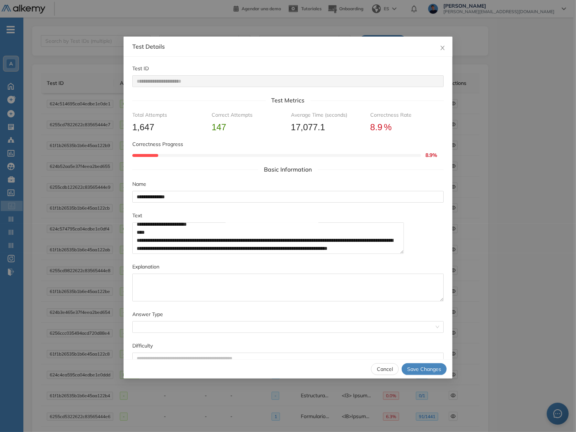
scroll to position [0, 0]
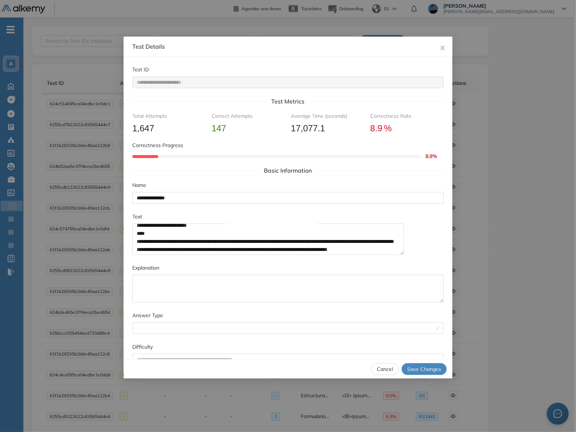
click at [540, 251] on div "**********" at bounding box center [288, 216] width 576 height 432
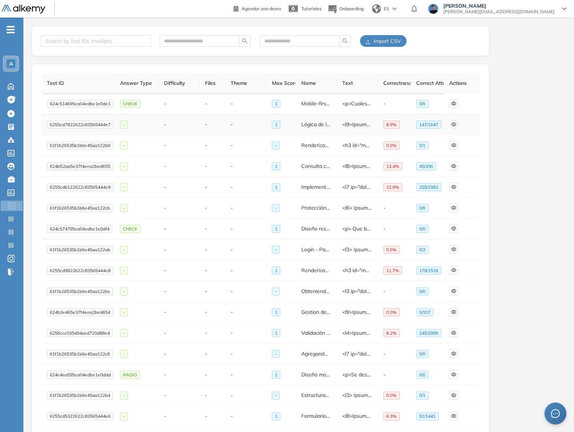
click at [455, 123] on icon "eye" at bounding box center [453, 124] width 5 height 5
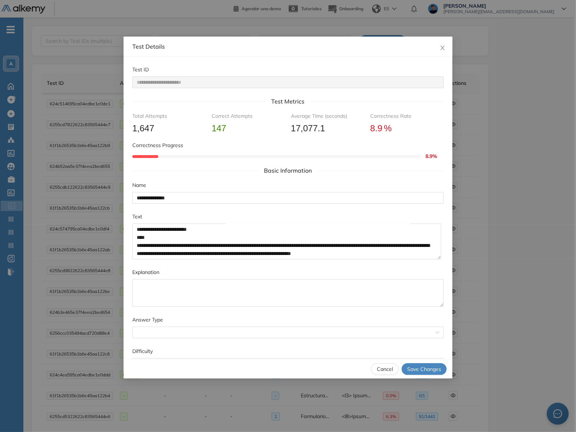
click at [506, 216] on div "**********" at bounding box center [288, 216] width 576 height 432
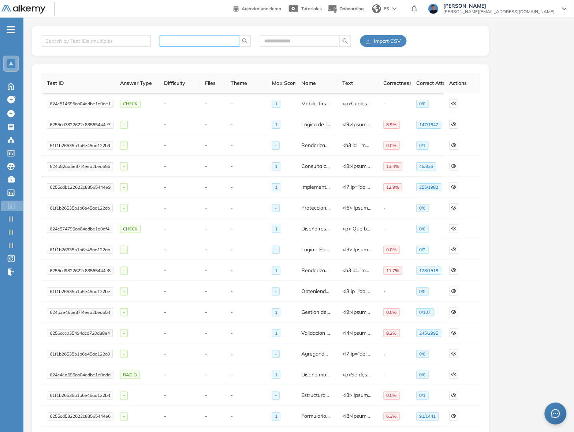
click at [209, 43] on input "text" at bounding box center [196, 41] width 65 height 8
click at [267, 41] on input "text" at bounding box center [296, 41] width 65 height 8
click at [118, 41] on div at bounding box center [92, 41] width 99 height 9
click at [9, 204] on icon at bounding box center [11, 206] width 7 height 7
click at [8, 218] on icon at bounding box center [10, 218] width 7 height 7
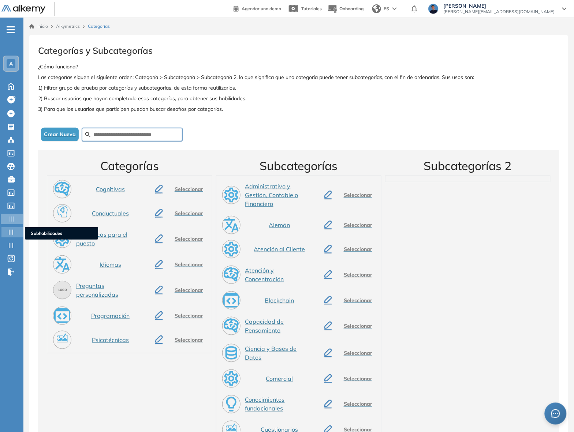
click at [11, 232] on icon at bounding box center [10, 232] width 7 height 7
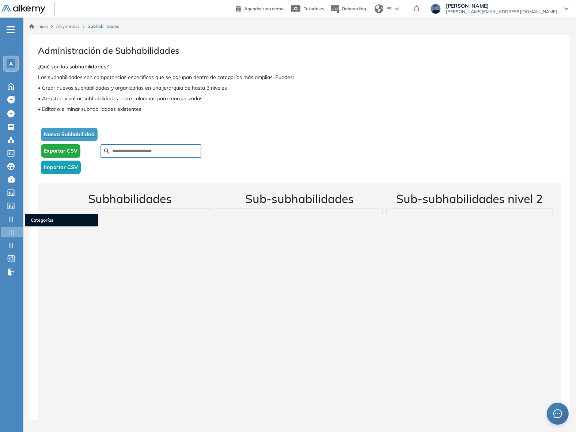
click at [8, 244] on icon at bounding box center [10, 245] width 7 height 7
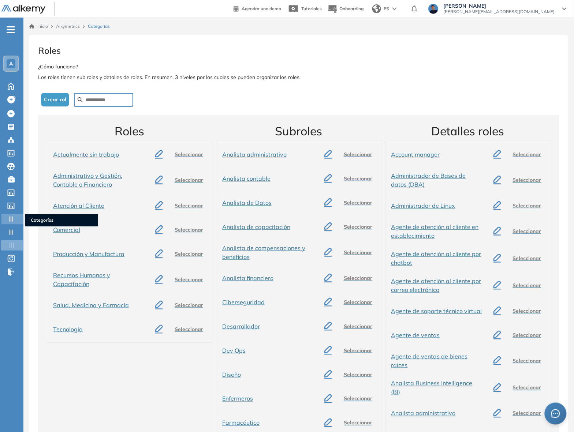
click at [5, 214] on div "Categorías Categorías" at bounding box center [12, 219] width 22 height 10
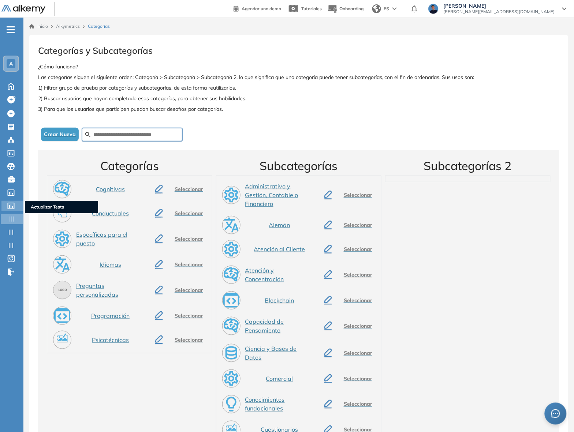
click at [7, 203] on icon at bounding box center [10, 206] width 7 height 7
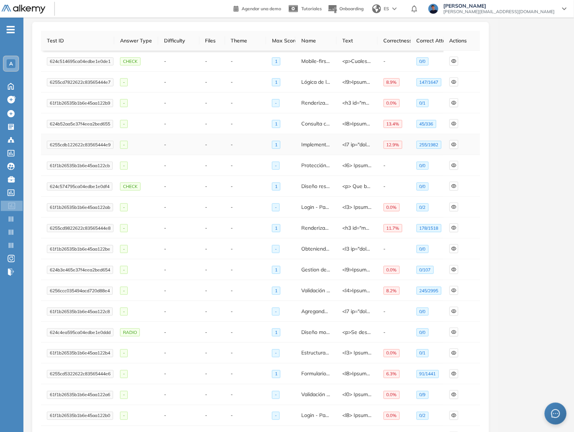
scroll to position [91, 0]
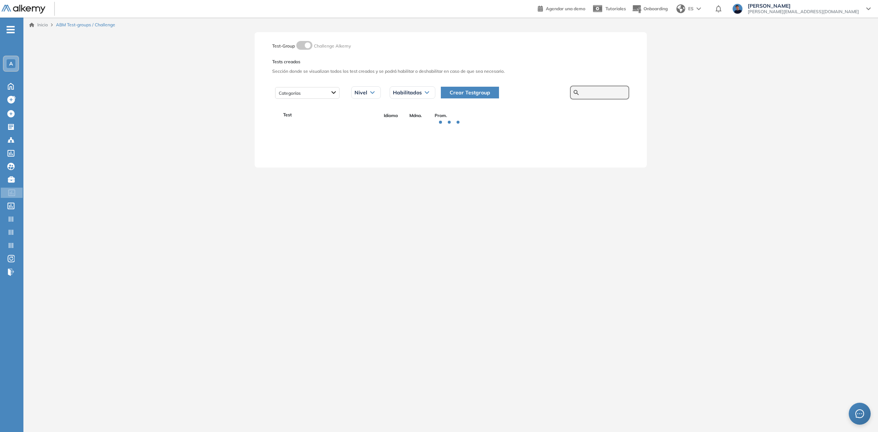
click at [582, 93] on input "text" at bounding box center [604, 92] width 44 height 7
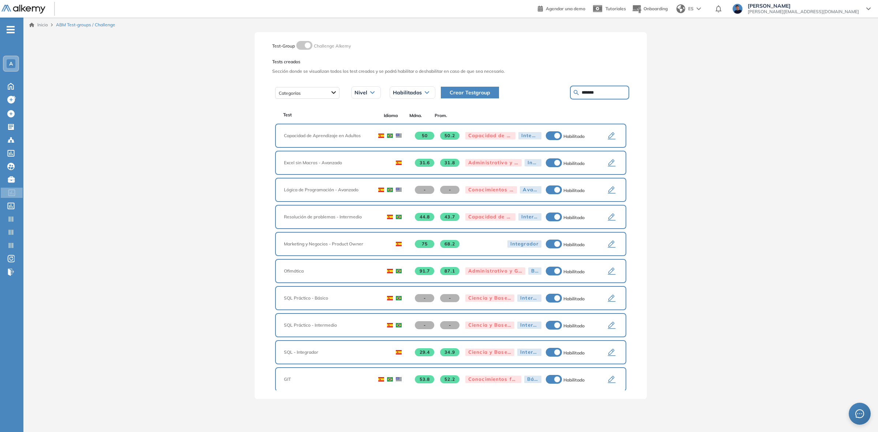
type input "*******"
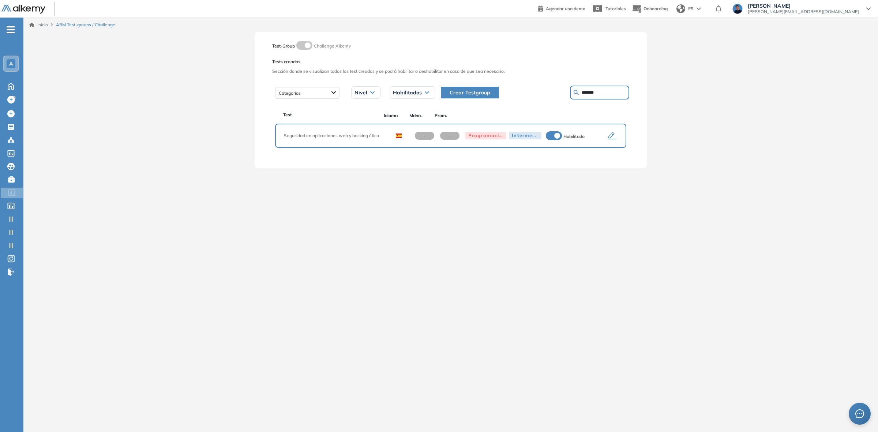
drag, startPoint x: 124, startPoint y: 193, endPoint x: 136, endPoint y: 191, distance: 11.5
click at [124, 193] on div "Inicio ABM Test-groups / Challenge Test-Group Challenge Alkemy Tests creados Se…" at bounding box center [450, 219] width 854 height 403
click at [612, 136] on icon "button" at bounding box center [612, 135] width 8 height 7
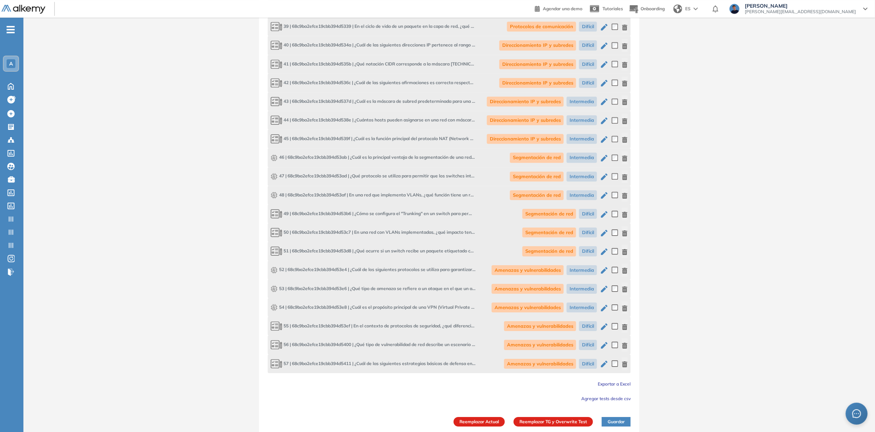
scroll to position [1338, 0]
click at [616, 380] on span "Exportar a Excel" at bounding box center [614, 382] width 33 height 5
